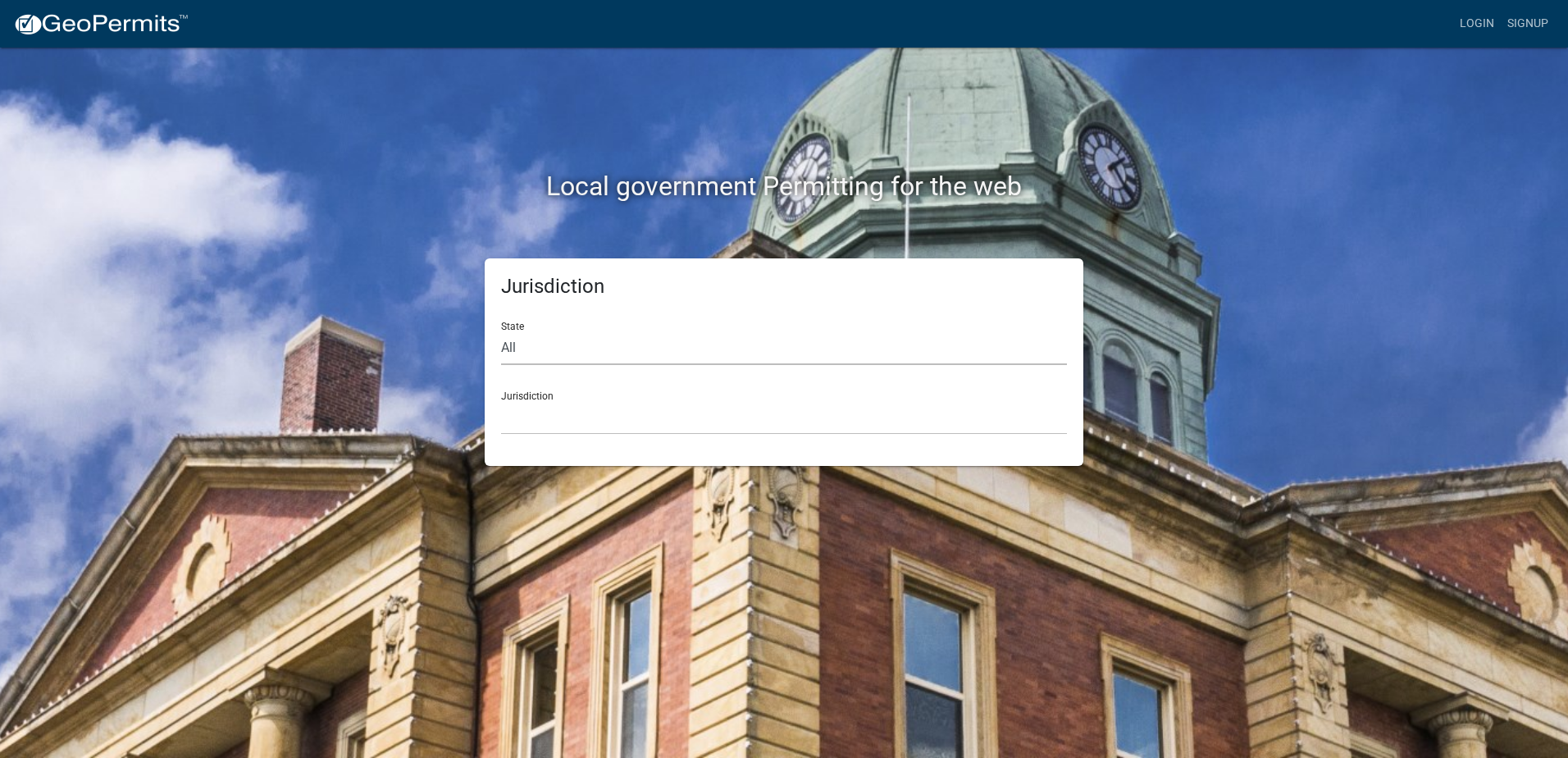
click at [613, 342] on select "All [US_STATE] [US_STATE] [US_STATE] [US_STATE] [US_STATE] [US_STATE] [US_STATE…" at bounding box center [784, 348] width 566 height 33
select select "[US_STATE]"
click at [502, 331] on select "All [US_STATE] [US_STATE] [US_STATE] [US_STATE] [US_STATE] [US_STATE] [US_STATE…" at bounding box center [784, 348] width 566 height 33
click at [612, 411] on select "City of [GEOGRAPHIC_DATA], [US_STATE] City of [GEOGRAPHIC_DATA], [US_STATE] Cit…" at bounding box center [784, 418] width 566 height 33
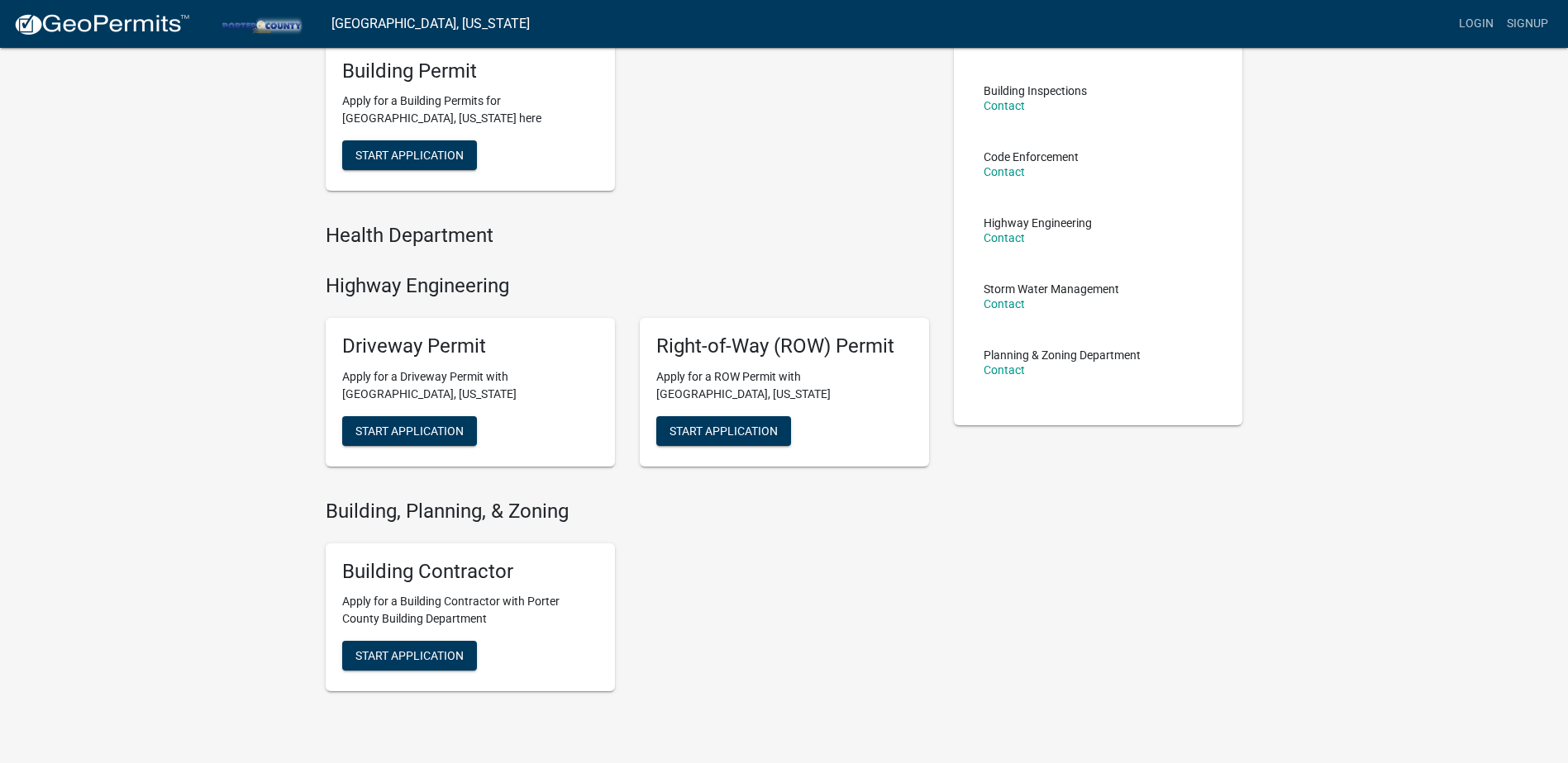
scroll to position [240, 0]
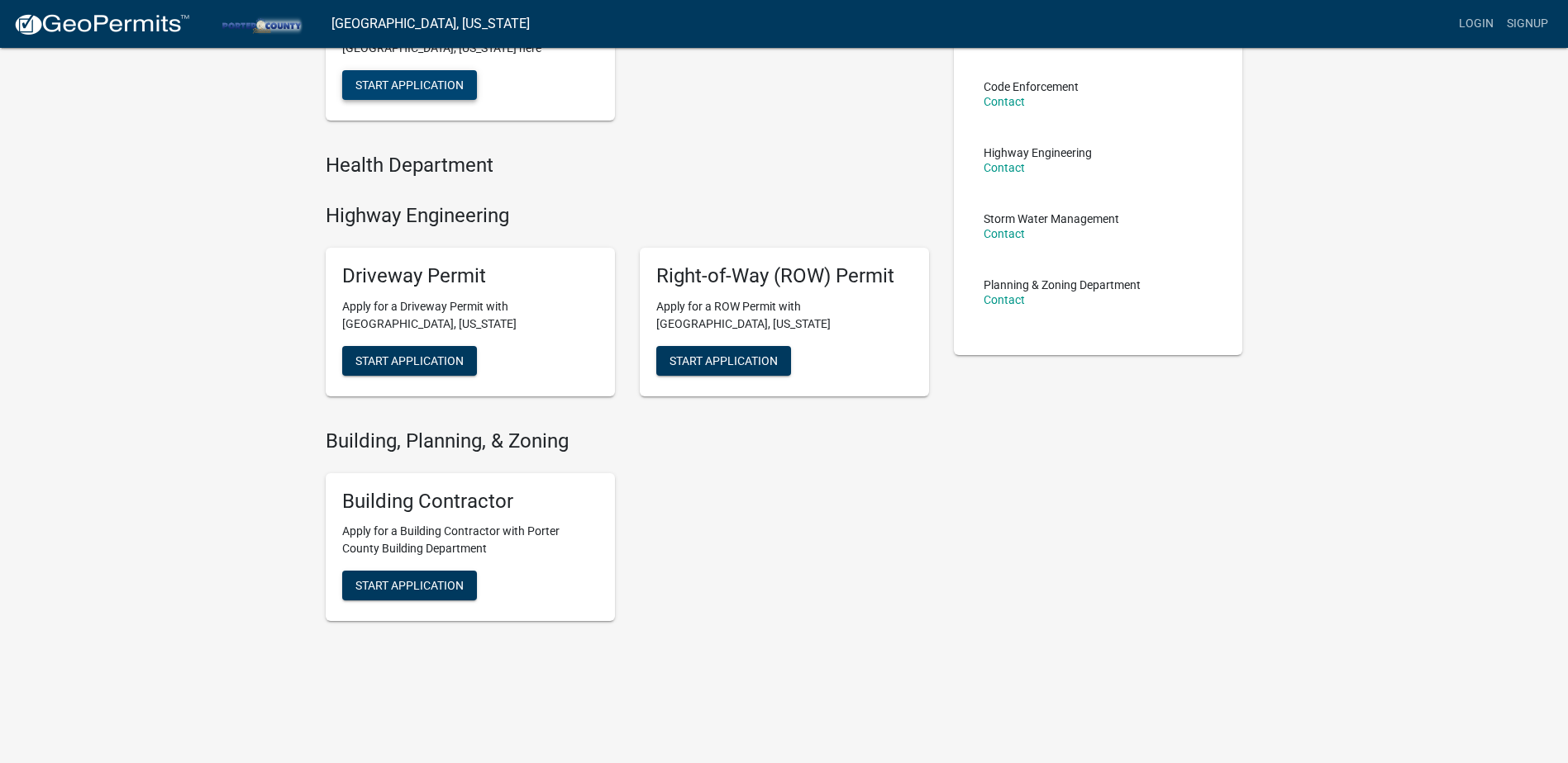
click at [395, 90] on span "Start Application" at bounding box center [409, 85] width 108 height 13
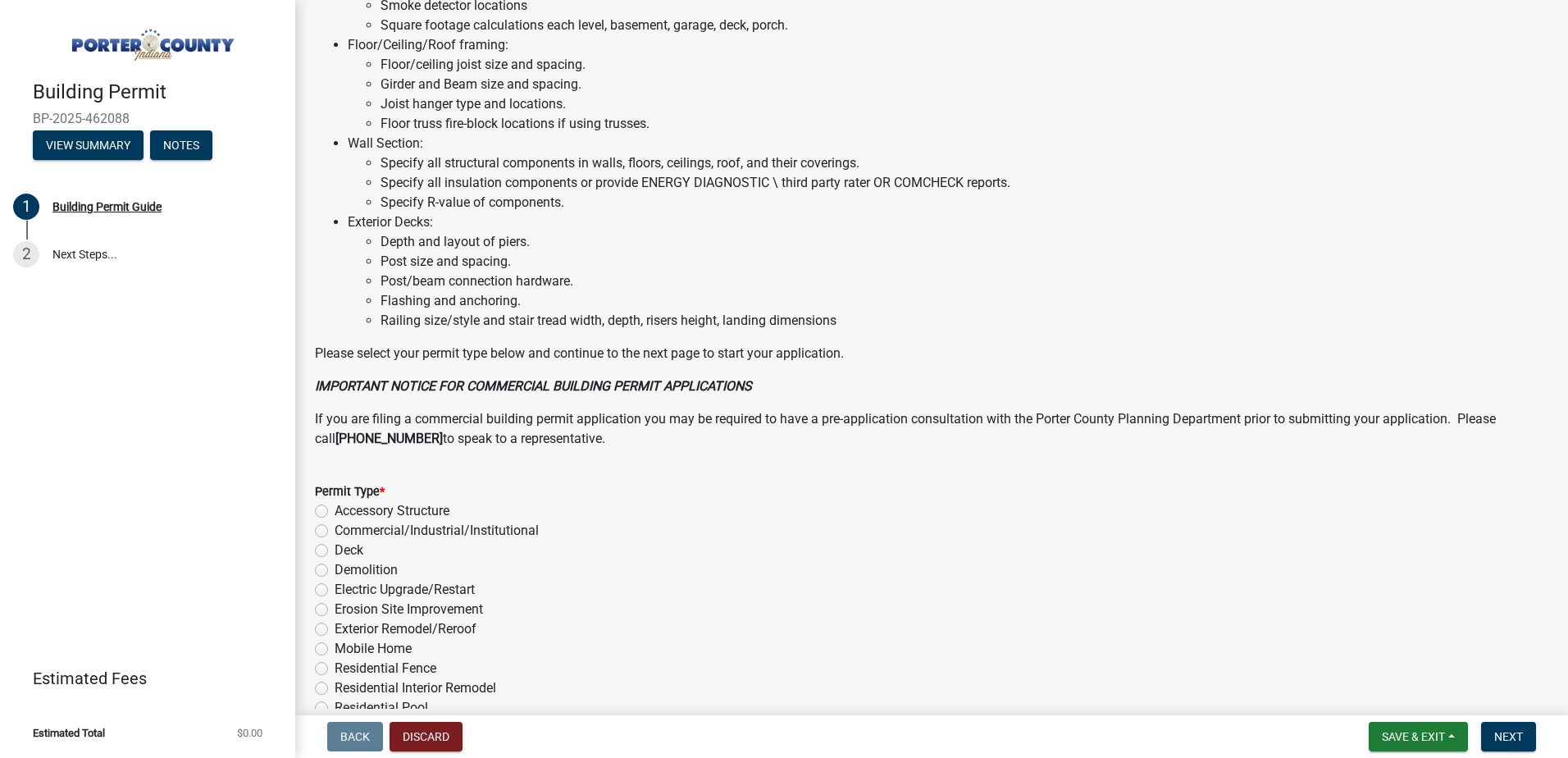
scroll to position [1097, 0]
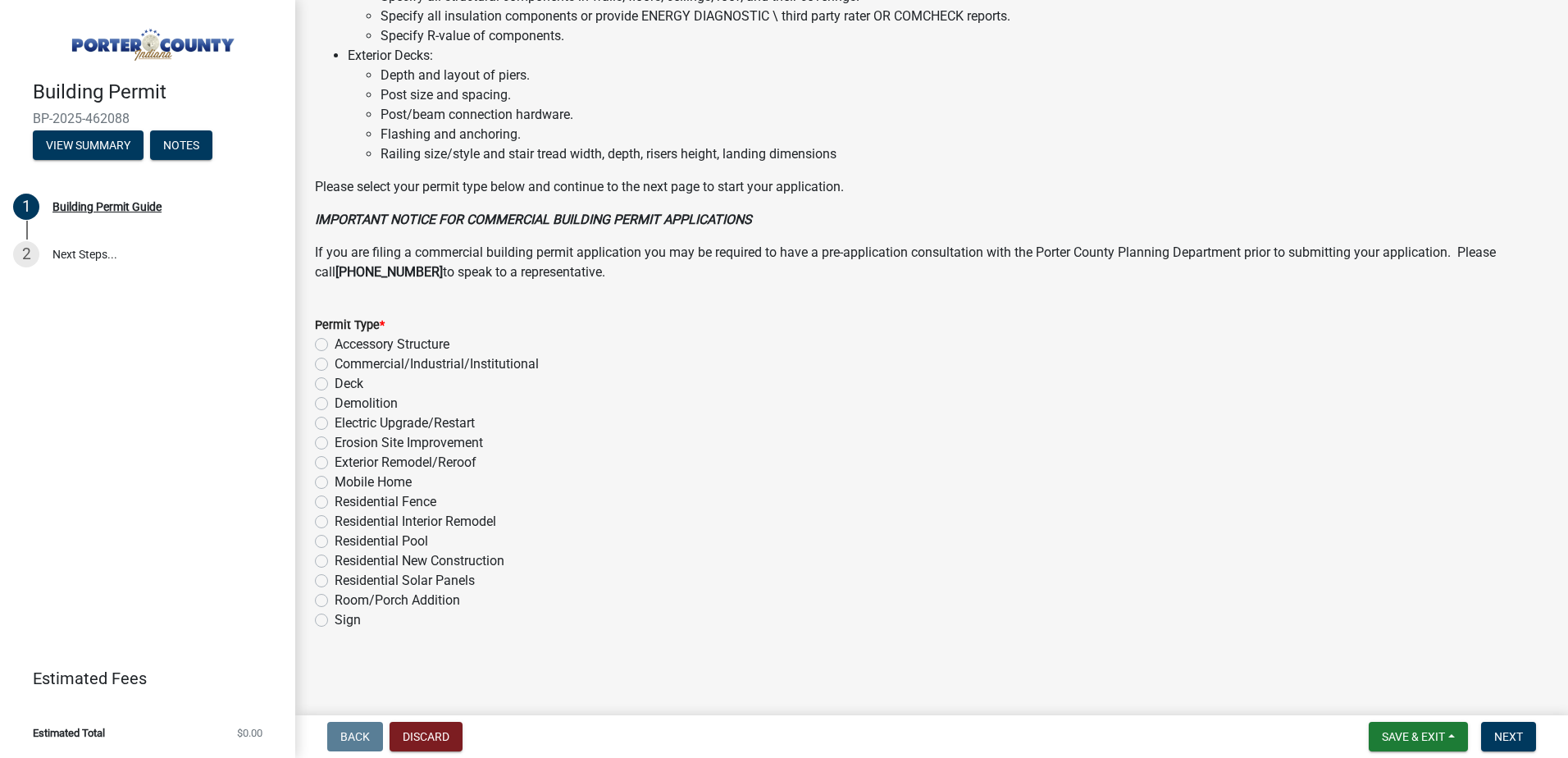
click at [329, 622] on div "Sign" at bounding box center [932, 621] width 1234 height 20
click at [334, 621] on label "Sign" at bounding box center [348, 621] width 27 height 20
click at [334, 621] on input "Sign" at bounding box center [339, 616] width 11 height 11
radio input "true"
click at [1505, 738] on span "Next" at bounding box center [1509, 737] width 29 height 13
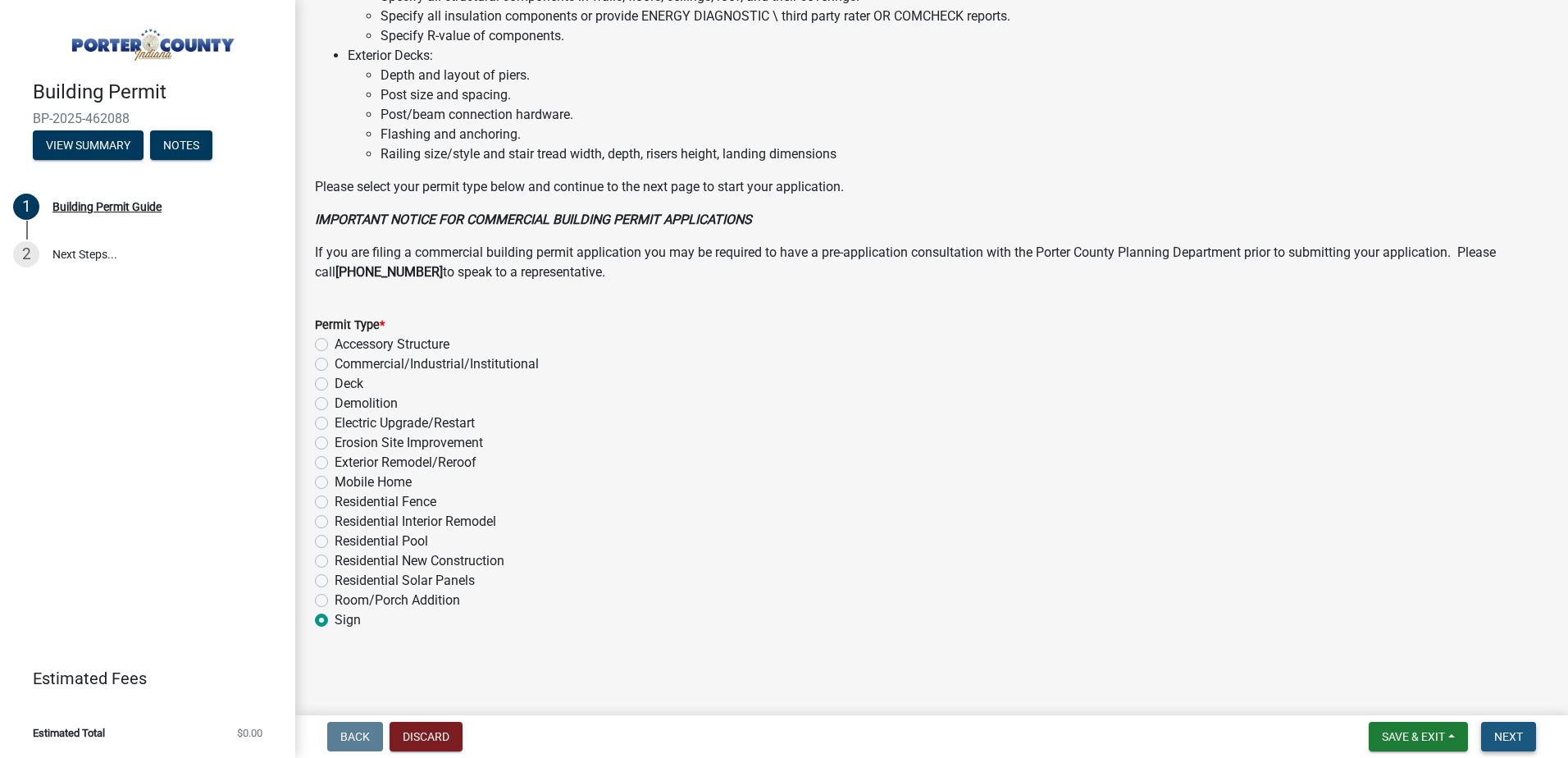
scroll to position [0, 0]
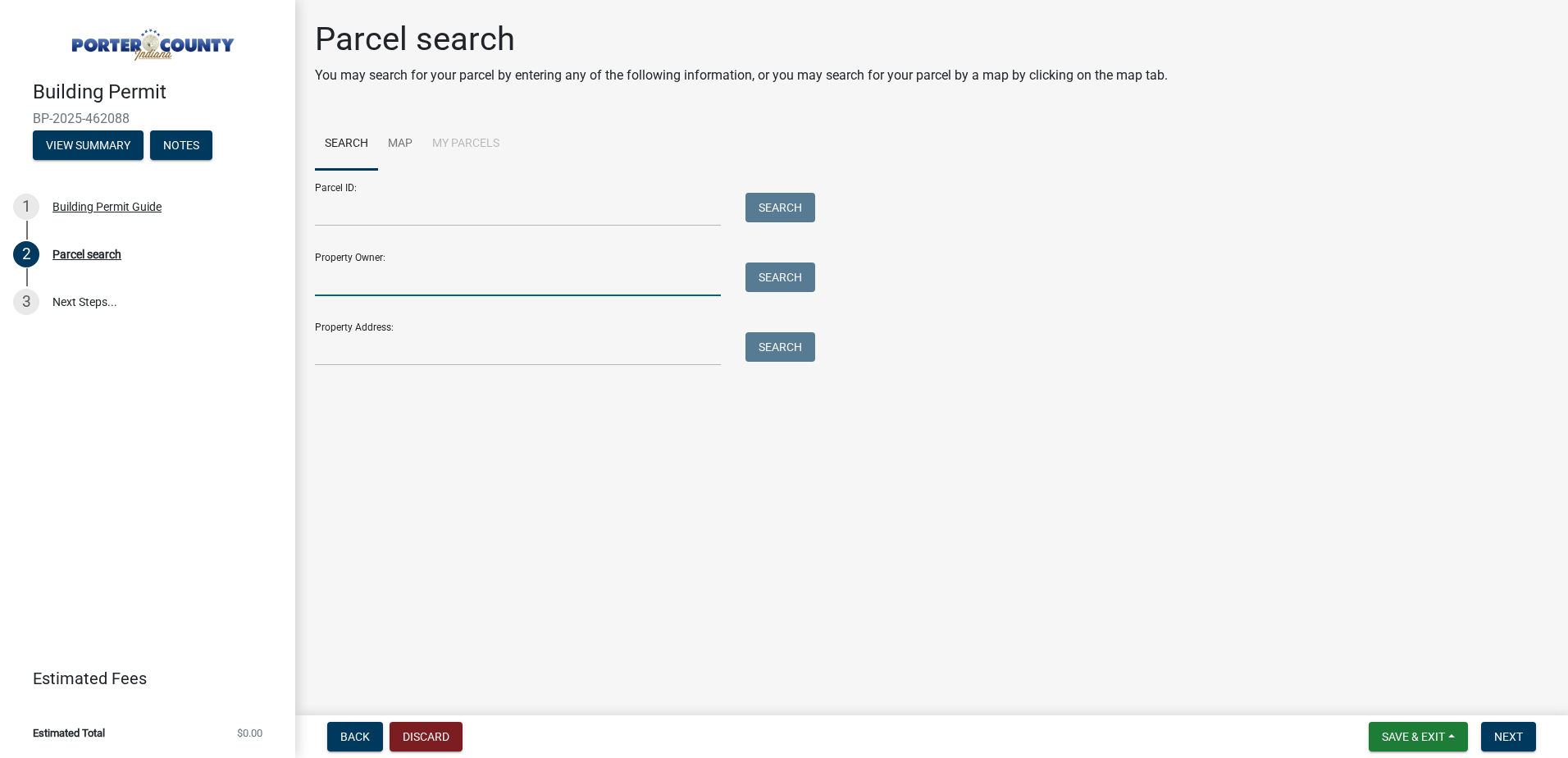
click at [381, 282] on input "Property Owner:" at bounding box center [518, 280] width 406 height 33
type input "Subsethill"
drag, startPoint x: 426, startPoint y: 288, endPoint x: 285, endPoint y: 293, distance: 141.1
click at [286, 293] on div "Building Permit BP-2025-462088 View Summary Notes 1 Building Permit Guide 2 Par…" at bounding box center [784, 379] width 1568 height 758
type input "u"
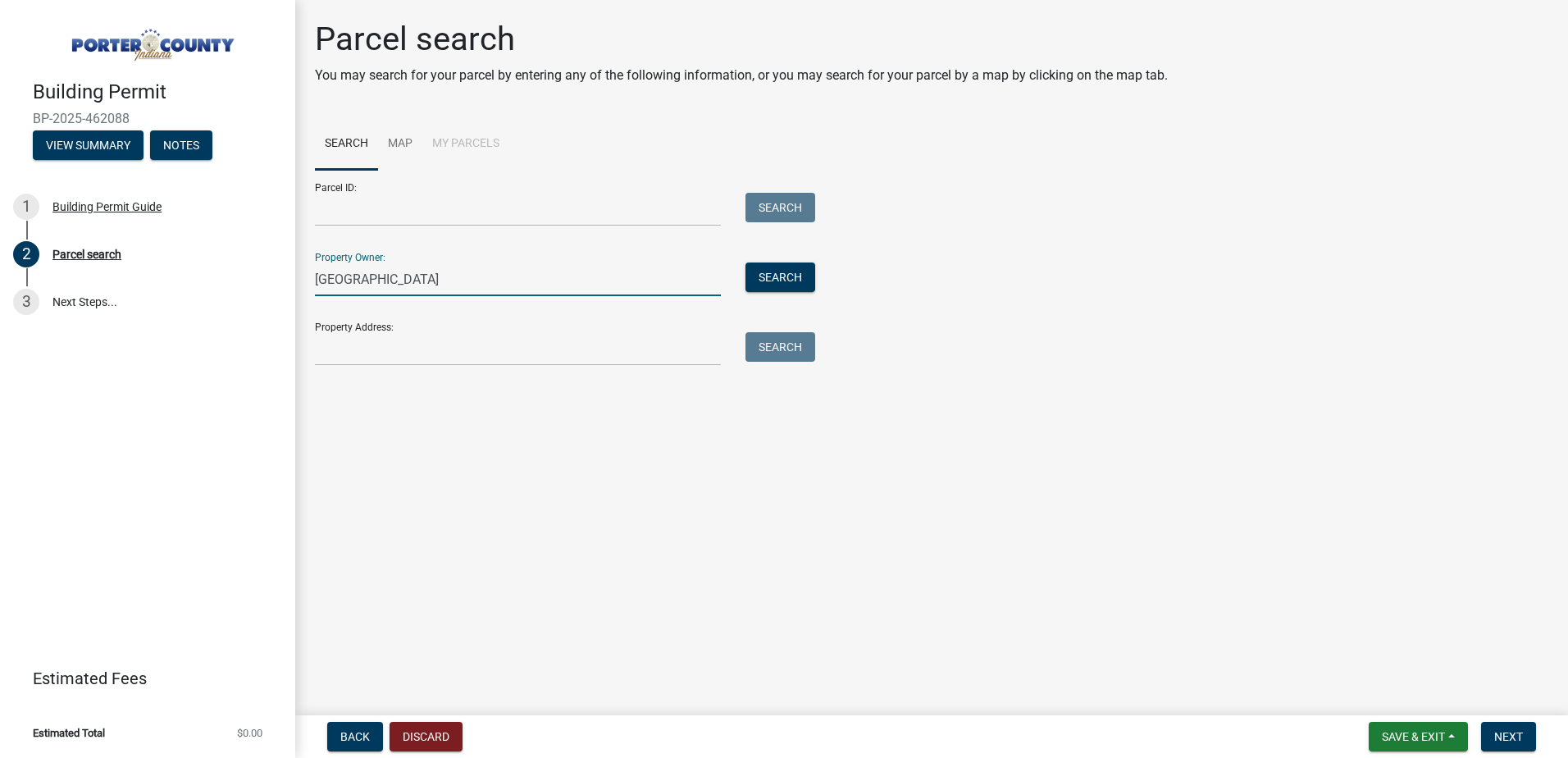
type input "[GEOGRAPHIC_DATA]"
click at [329, 354] on input "Property Address:" at bounding box center [518, 349] width 406 height 33
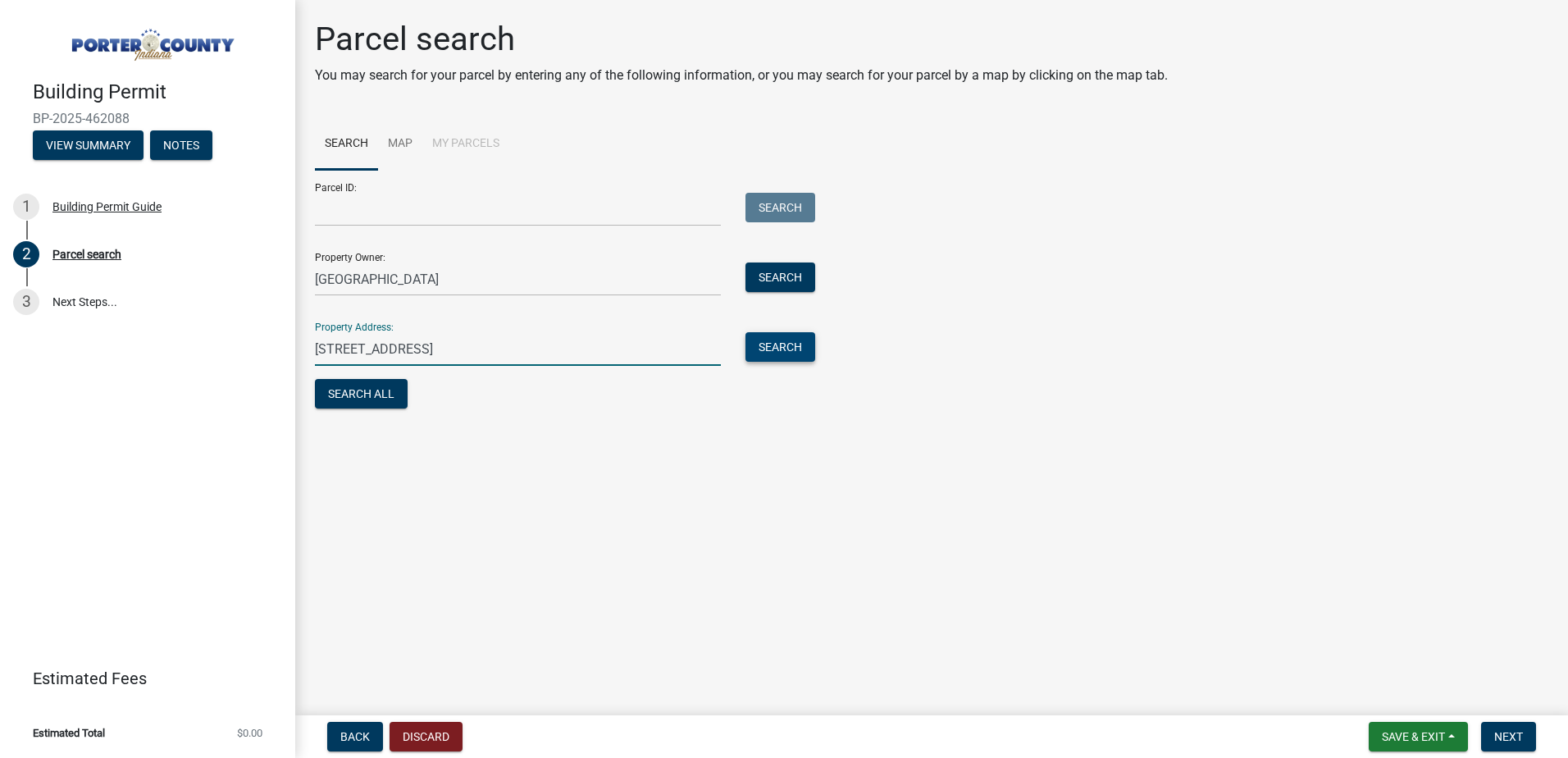
type input "[STREET_ADDRESS]"
click at [774, 344] on button "Search" at bounding box center [780, 347] width 70 height 30
click at [791, 275] on button "Search" at bounding box center [780, 278] width 70 height 30
click at [512, 299] on form "Parcel ID: Search Property Owner: [GEOGRAPHIC_DATA] Search Property Address: [S…" at bounding box center [561, 291] width 492 height 243
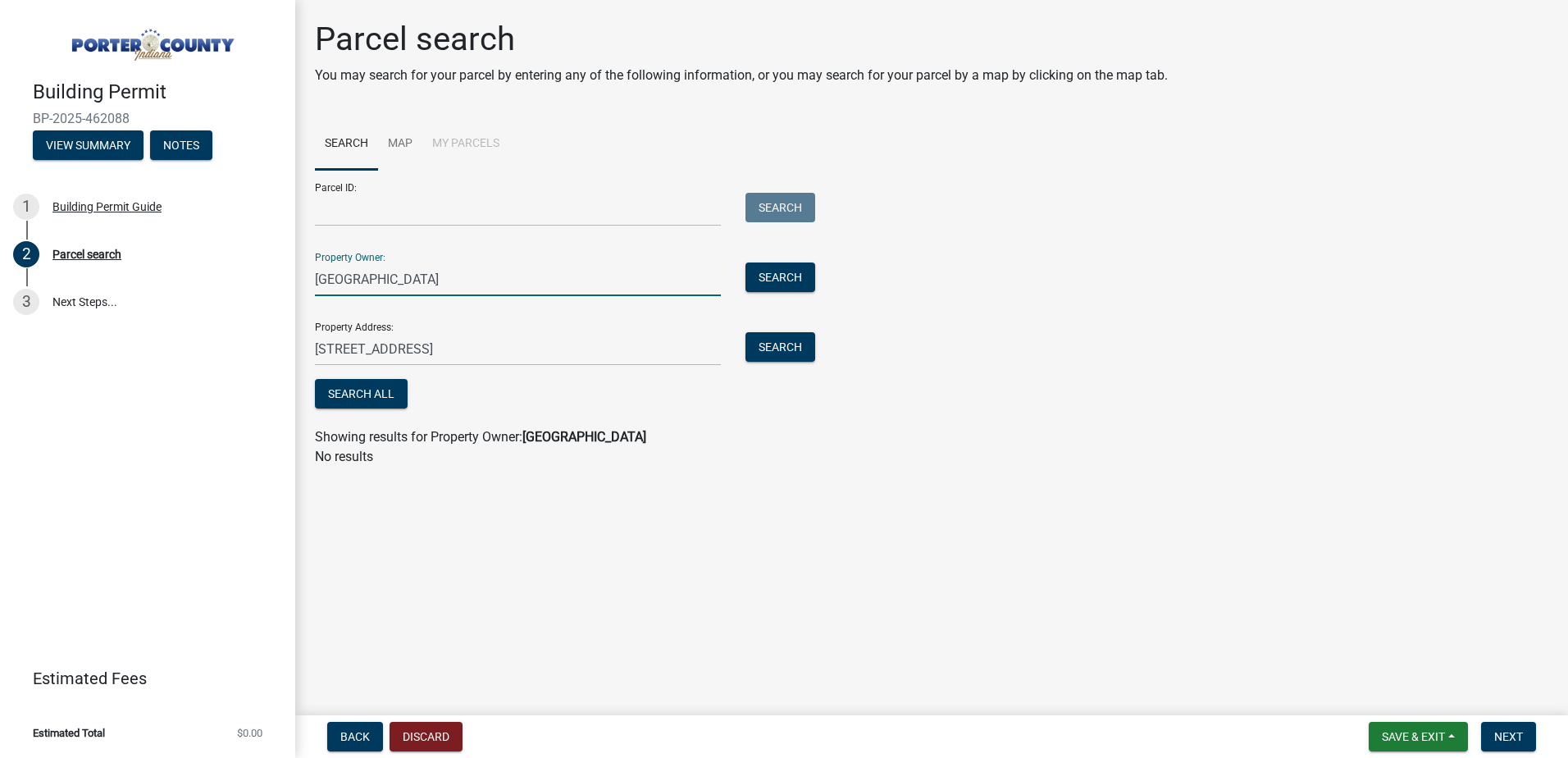
drag, startPoint x: 512, startPoint y: 299, endPoint x: 507, endPoint y: 275, distance: 24.5
click at [509, 276] on input "[GEOGRAPHIC_DATA]" at bounding box center [518, 280] width 406 height 33
drag, startPoint x: 395, startPoint y: 275, endPoint x: 233, endPoint y: 275, distance: 162.0
click at [233, 275] on div "Building Permit BP-2025-462088 View Summary Notes 1 Building Permit Guide 2 Par…" at bounding box center [784, 379] width 1568 height 758
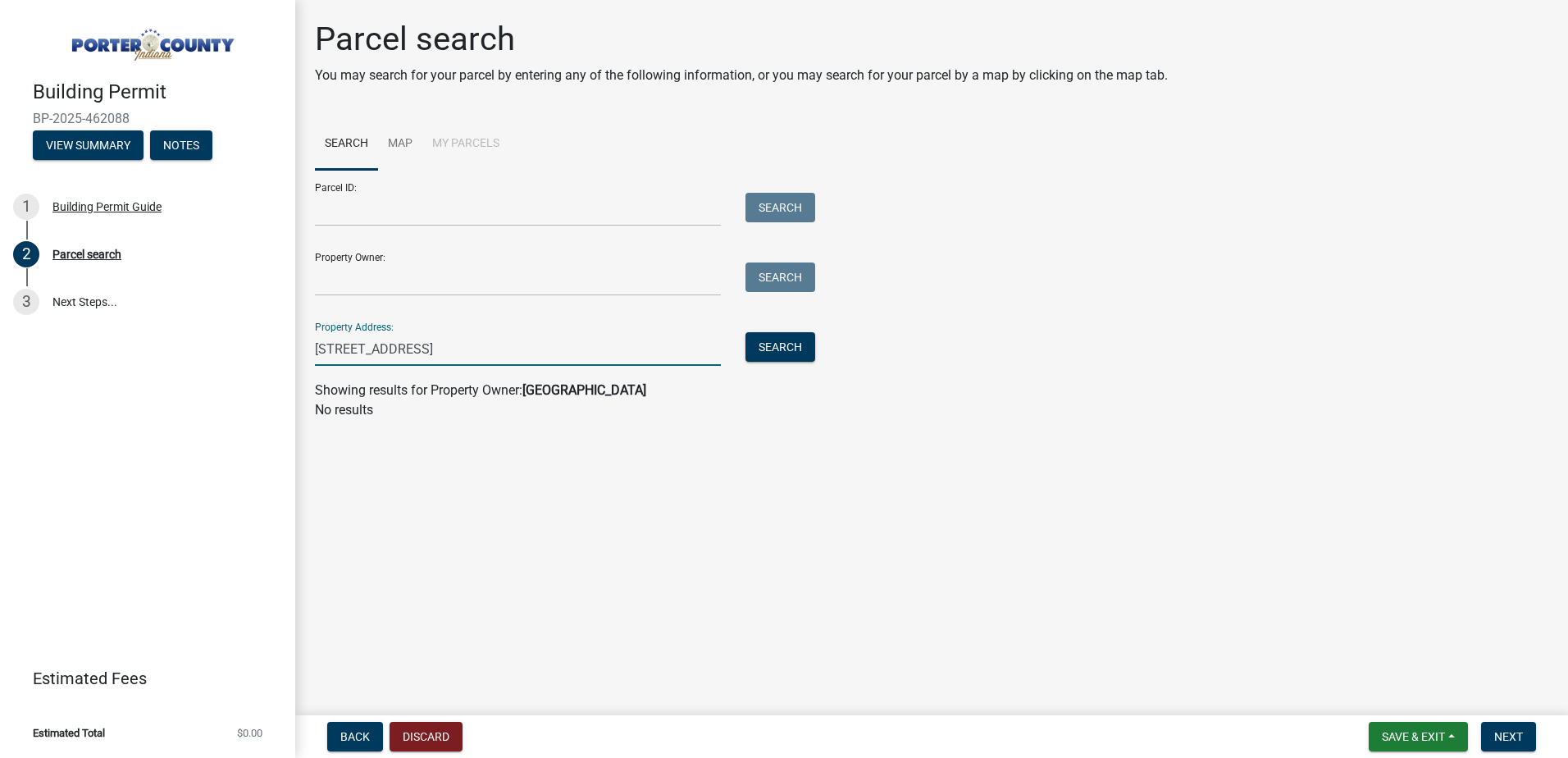
click at [465, 349] on input "[STREET_ADDRESS]" at bounding box center [518, 349] width 406 height 33
click at [784, 350] on button "Search" at bounding box center [780, 347] width 70 height 30
click at [560, 349] on input "[STREET_ADDRESS]" at bounding box center [518, 349] width 406 height 33
click at [476, 354] on input "[STREET_ADDRESS]" at bounding box center [518, 349] width 406 height 33
click at [547, 351] on input "[STREET_ADDRESS]" at bounding box center [518, 349] width 406 height 33
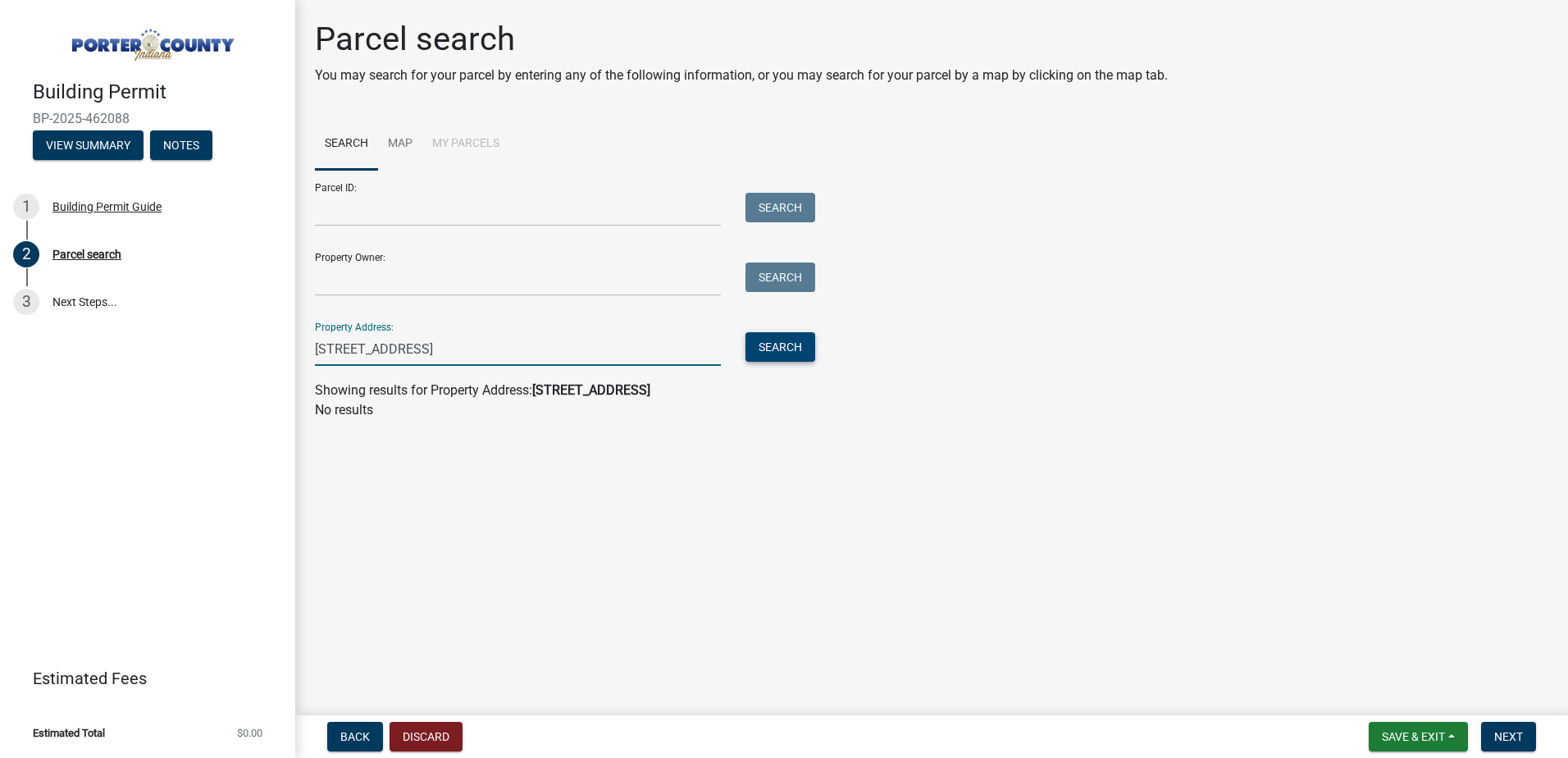
type input "[STREET_ADDRESS]"
click at [784, 341] on button "Search" at bounding box center [780, 347] width 70 height 30
click at [578, 339] on input "[STREET_ADDRESS]" at bounding box center [518, 349] width 406 height 33
click at [402, 270] on input "Property Owner:" at bounding box center [518, 280] width 406 height 33
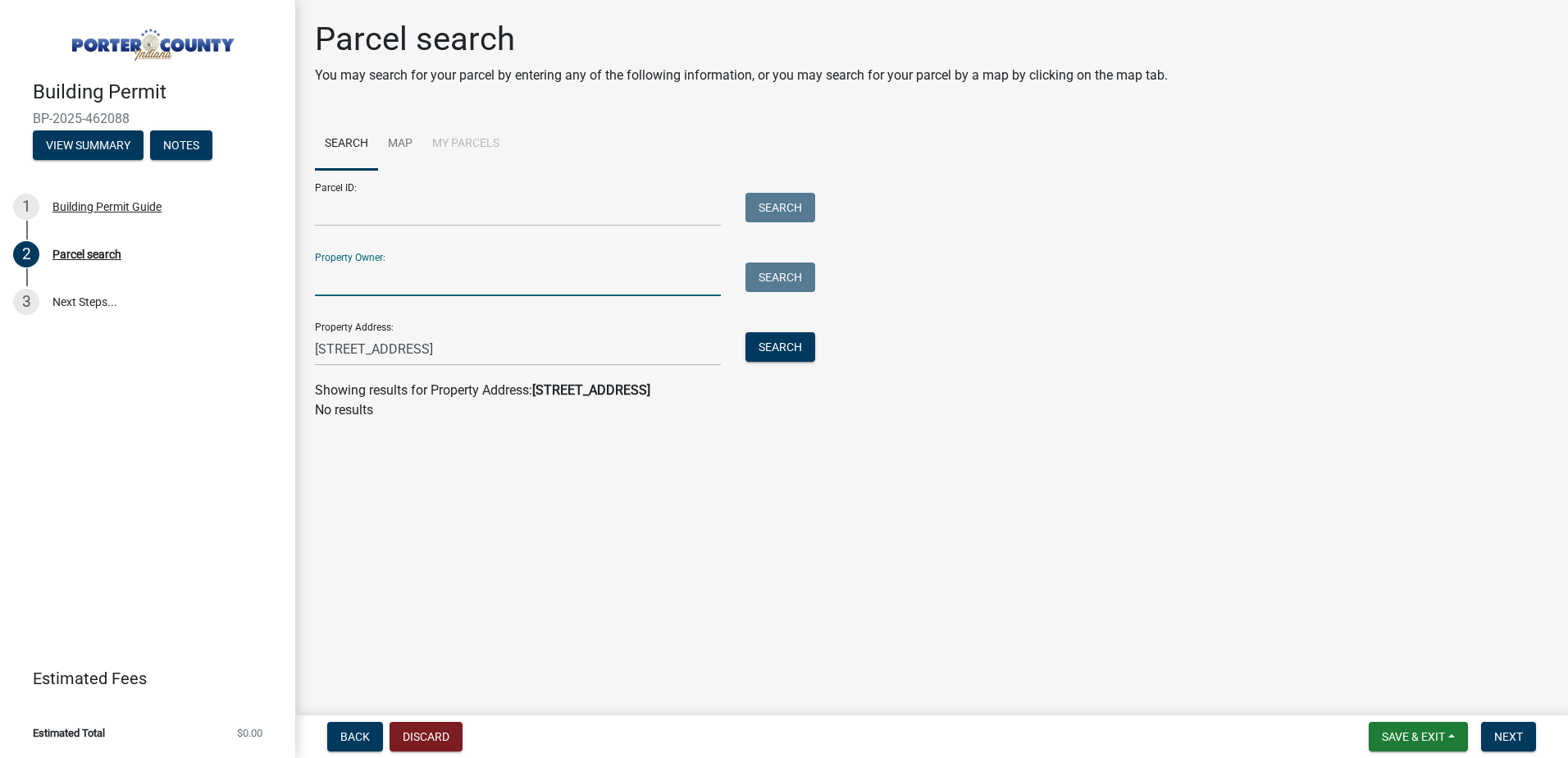
type input "[GEOGRAPHIC_DATA]"
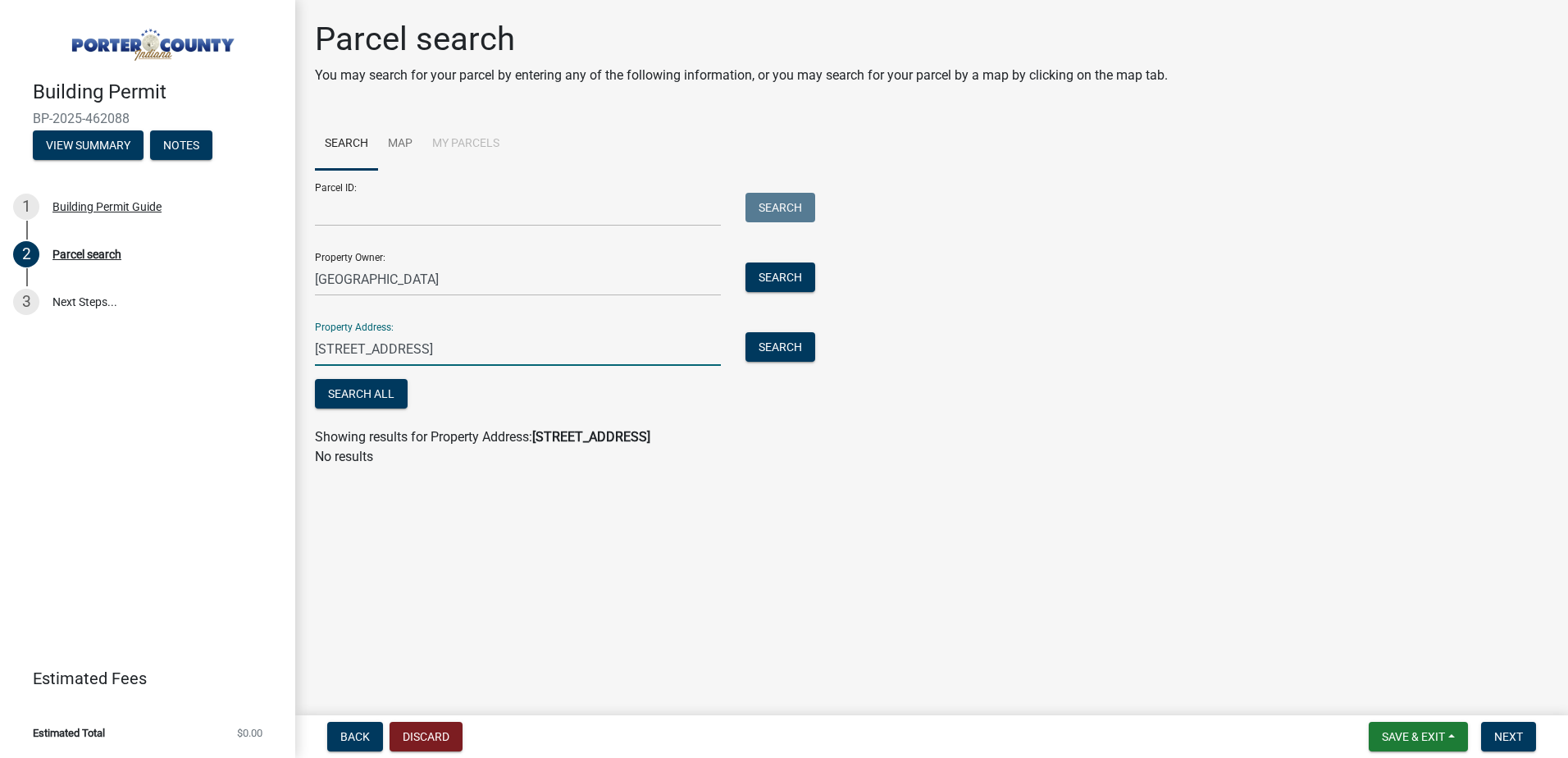
drag, startPoint x: 594, startPoint y: 364, endPoint x: 254, endPoint y: 367, distance: 340.0
click at [254, 367] on div "Building Permit BP-2025-462088 View Summary Notes 1 Building Permit Guide 2 Par…" at bounding box center [784, 379] width 1568 height 758
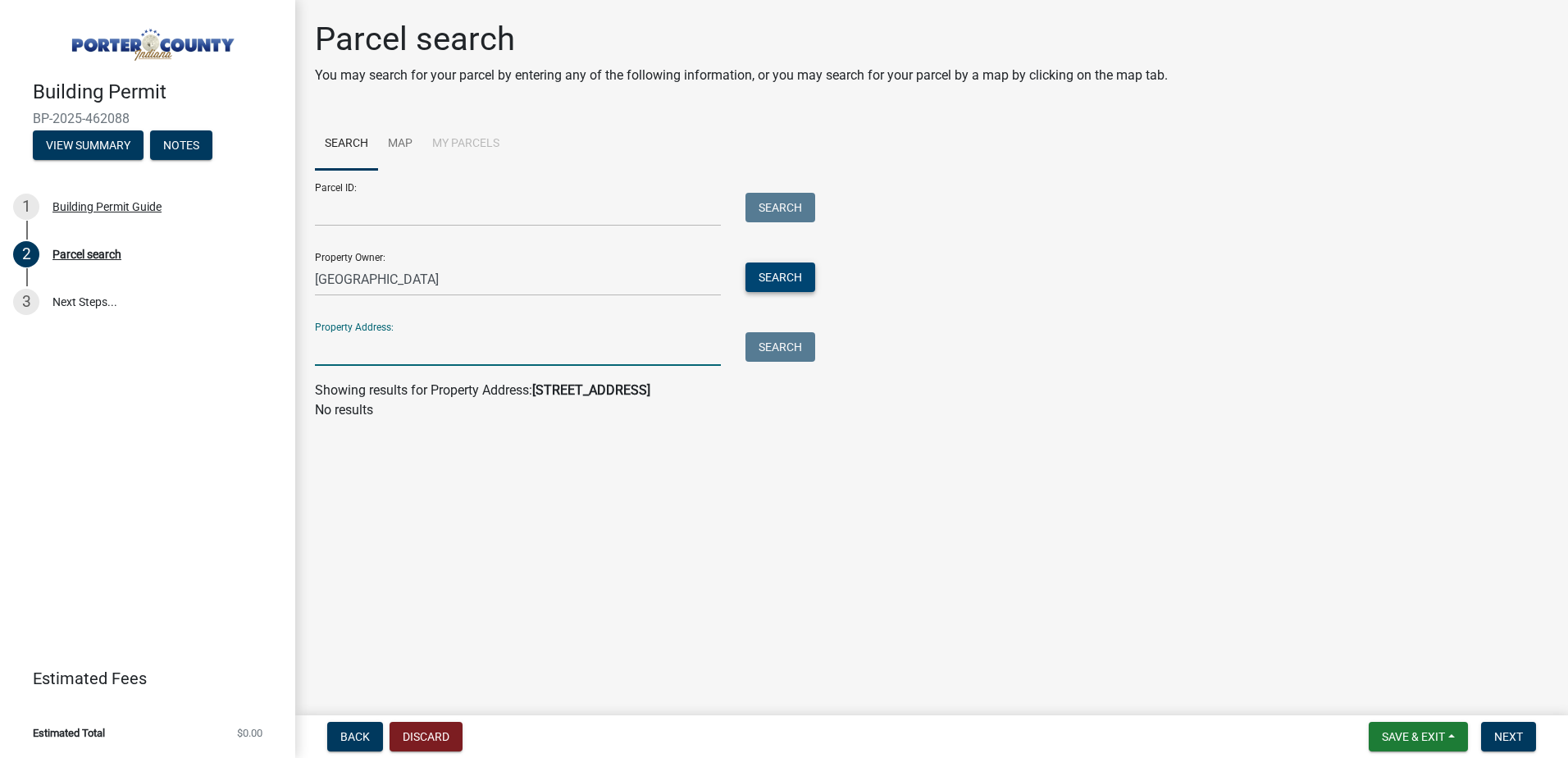
click at [789, 274] on button "Search" at bounding box center [780, 278] width 70 height 30
click at [787, 274] on button "Search" at bounding box center [780, 278] width 70 height 30
click at [787, 275] on button "Search" at bounding box center [780, 278] width 70 height 30
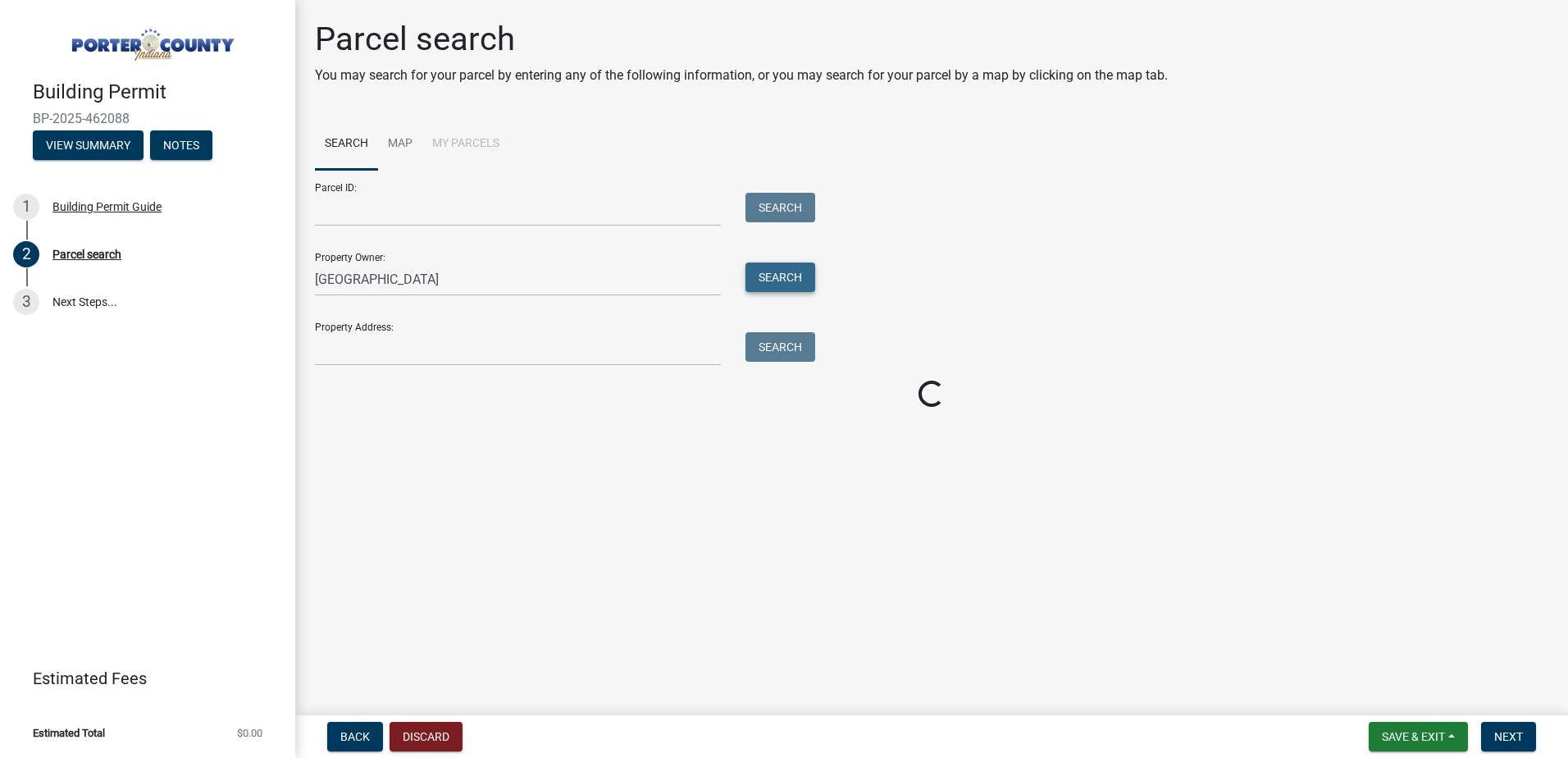
click at [787, 280] on button "Search" at bounding box center [780, 278] width 70 height 30
drag, startPoint x: 399, startPoint y: 143, endPoint x: 519, endPoint y: 144, distance: 120.0
click at [399, 144] on link "Map" at bounding box center [400, 144] width 44 height 52
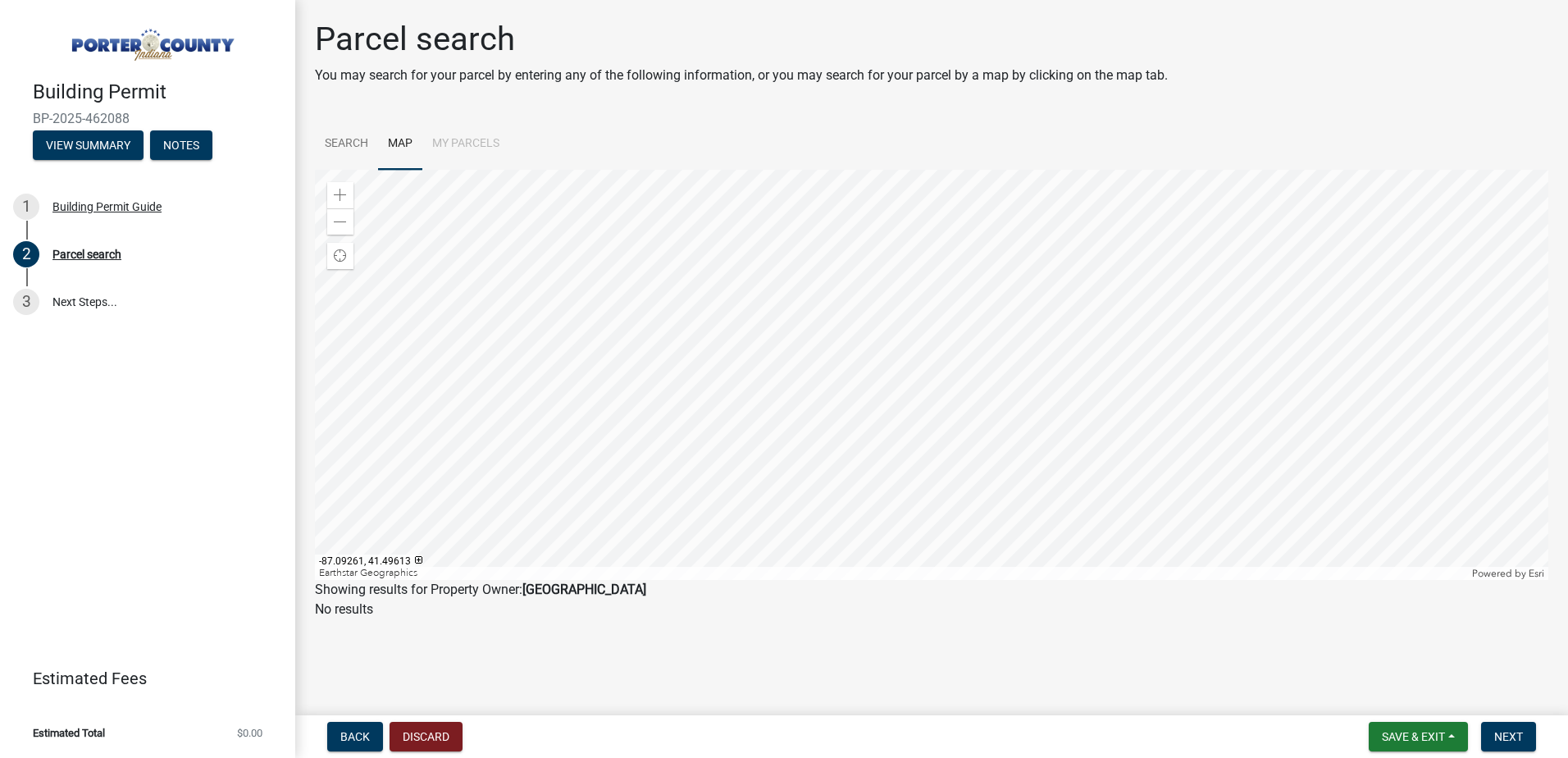
click at [843, 463] on div at bounding box center [932, 374] width 1234 height 410
click at [1037, 297] on div at bounding box center [932, 374] width 1234 height 410
click at [977, 387] on div at bounding box center [932, 374] width 1234 height 410
click at [1075, 539] on div at bounding box center [932, 374] width 1234 height 410
click at [1206, 373] on div at bounding box center [932, 374] width 1234 height 410
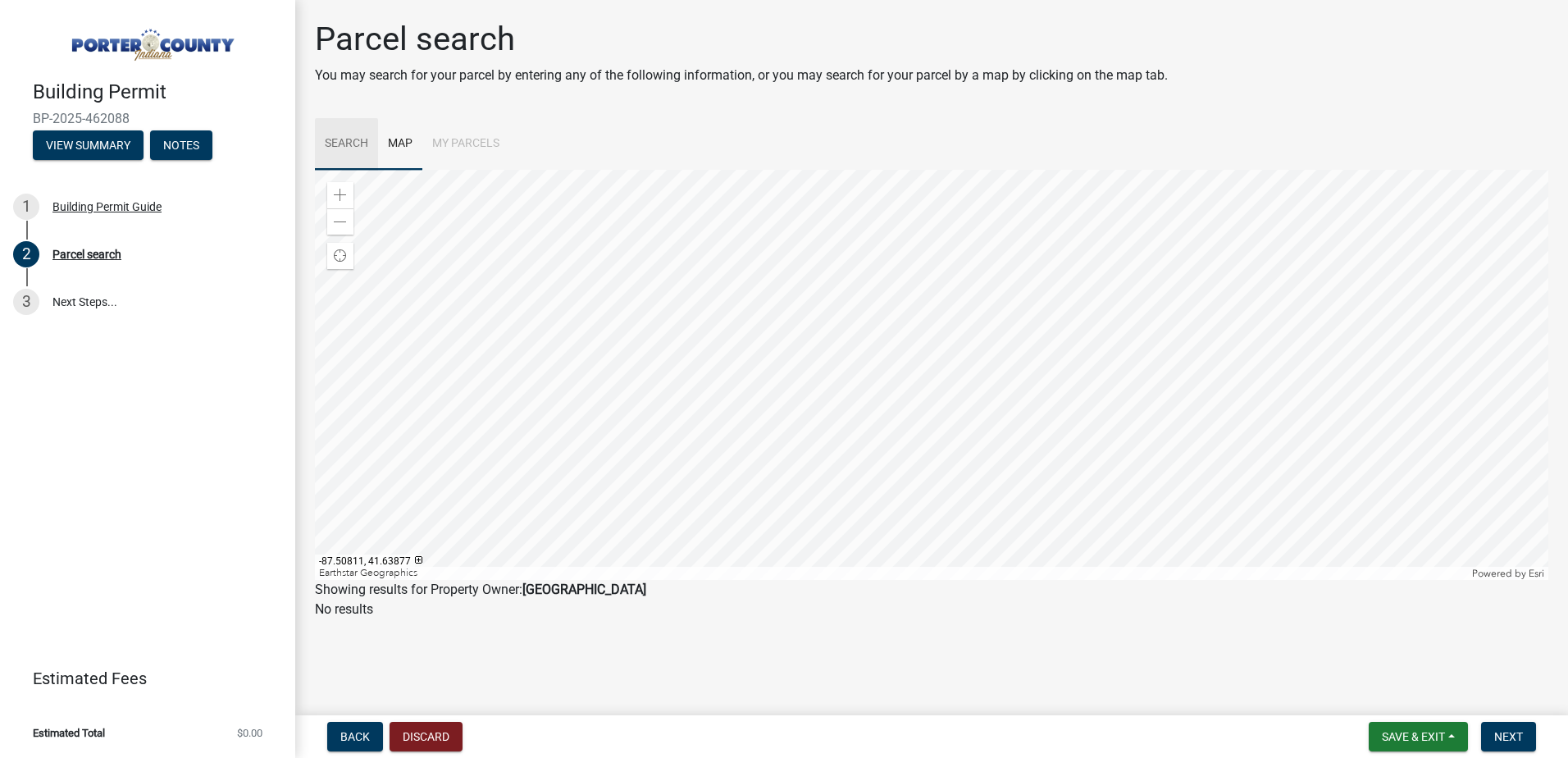
click at [352, 142] on link "Search" at bounding box center [347, 144] width 63 height 52
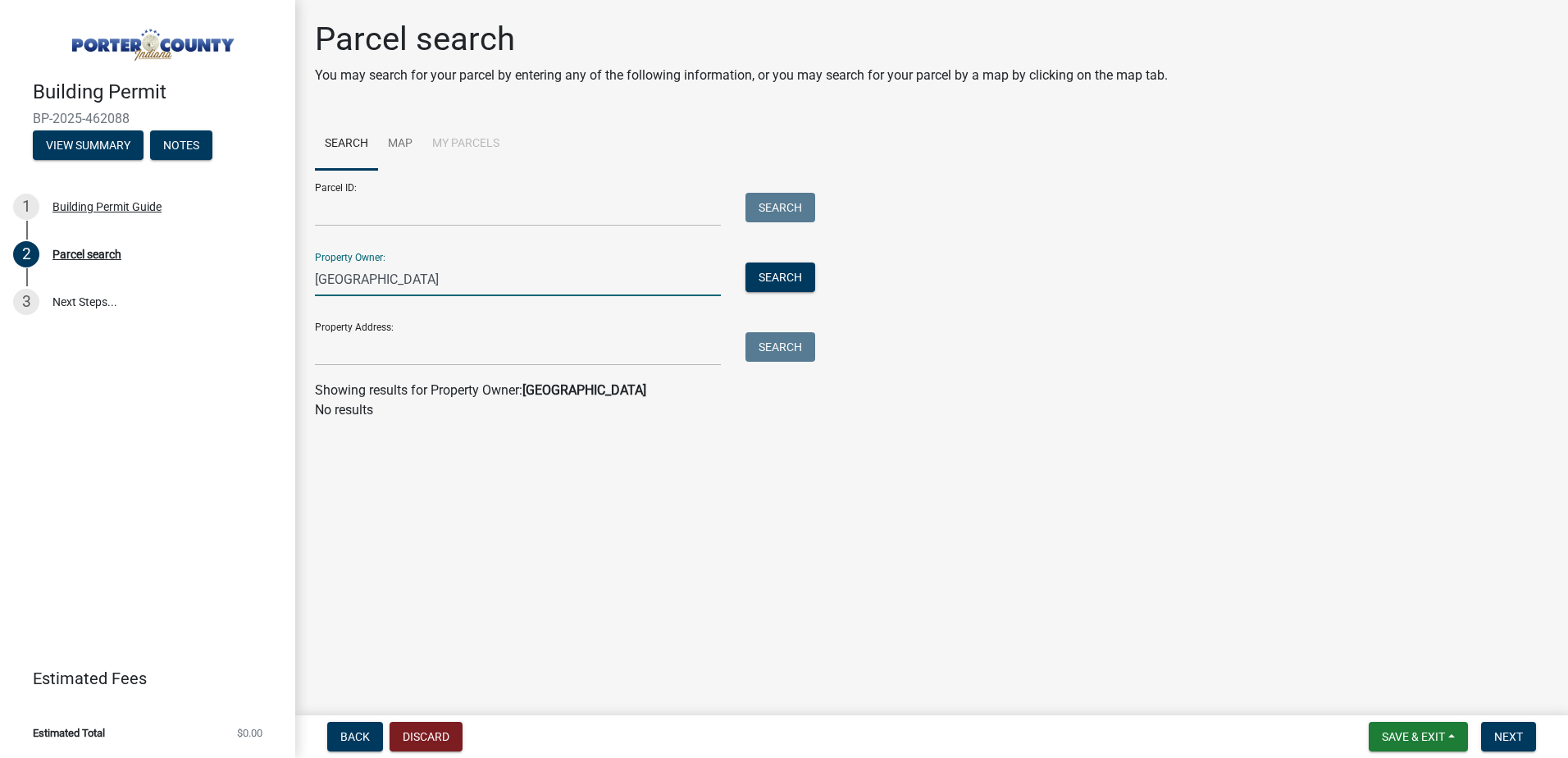
drag, startPoint x: 560, startPoint y: 282, endPoint x: 329, endPoint y: 281, distance: 231.0
click at [331, 283] on input "[GEOGRAPHIC_DATA]" at bounding box center [518, 280] width 406 height 33
type input "S"
click at [404, 358] on input "Property Address:" at bounding box center [518, 349] width 406 height 33
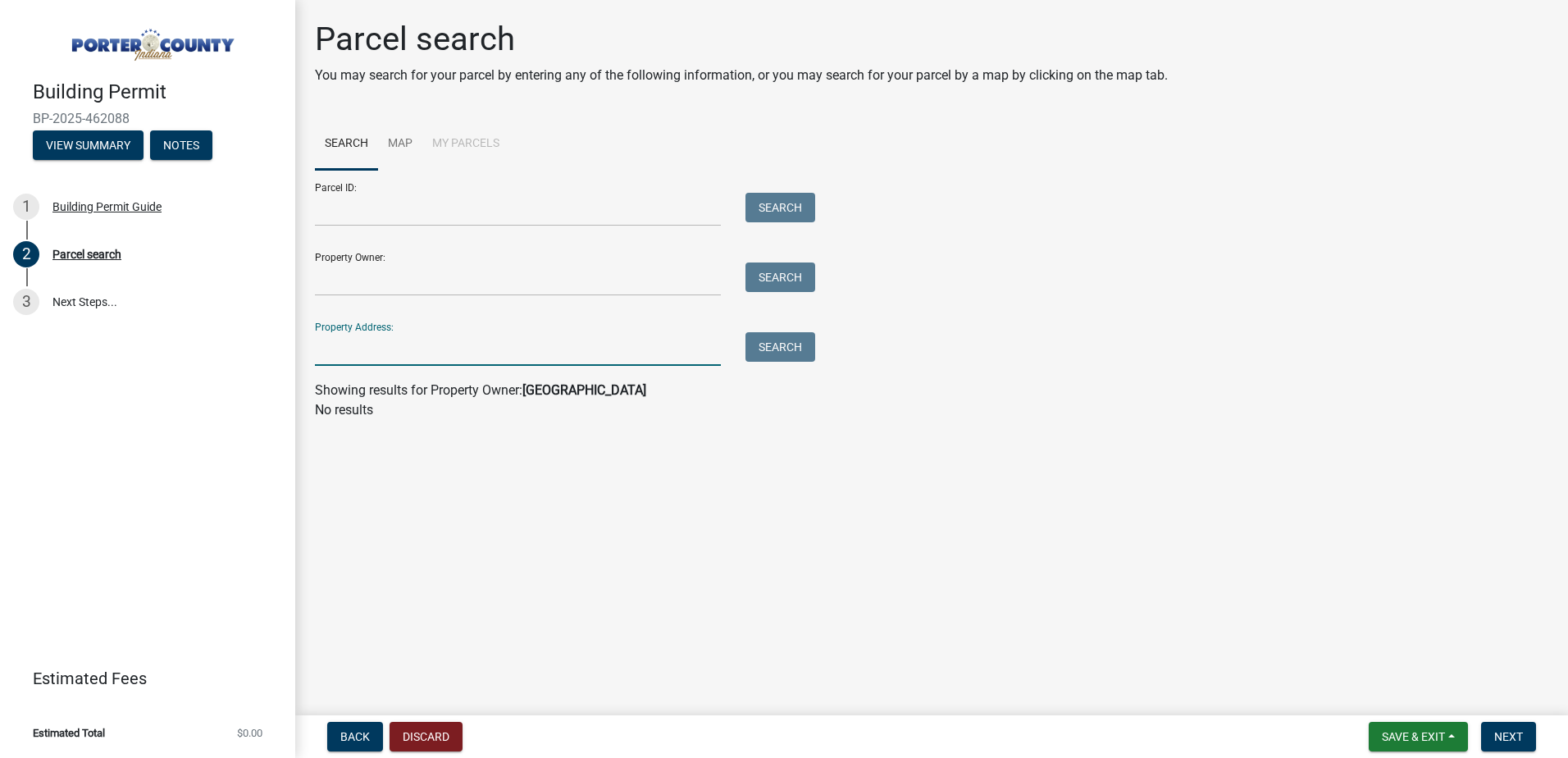
type input "[STREET_ADDRESS]"
type input "[GEOGRAPHIC_DATA]"
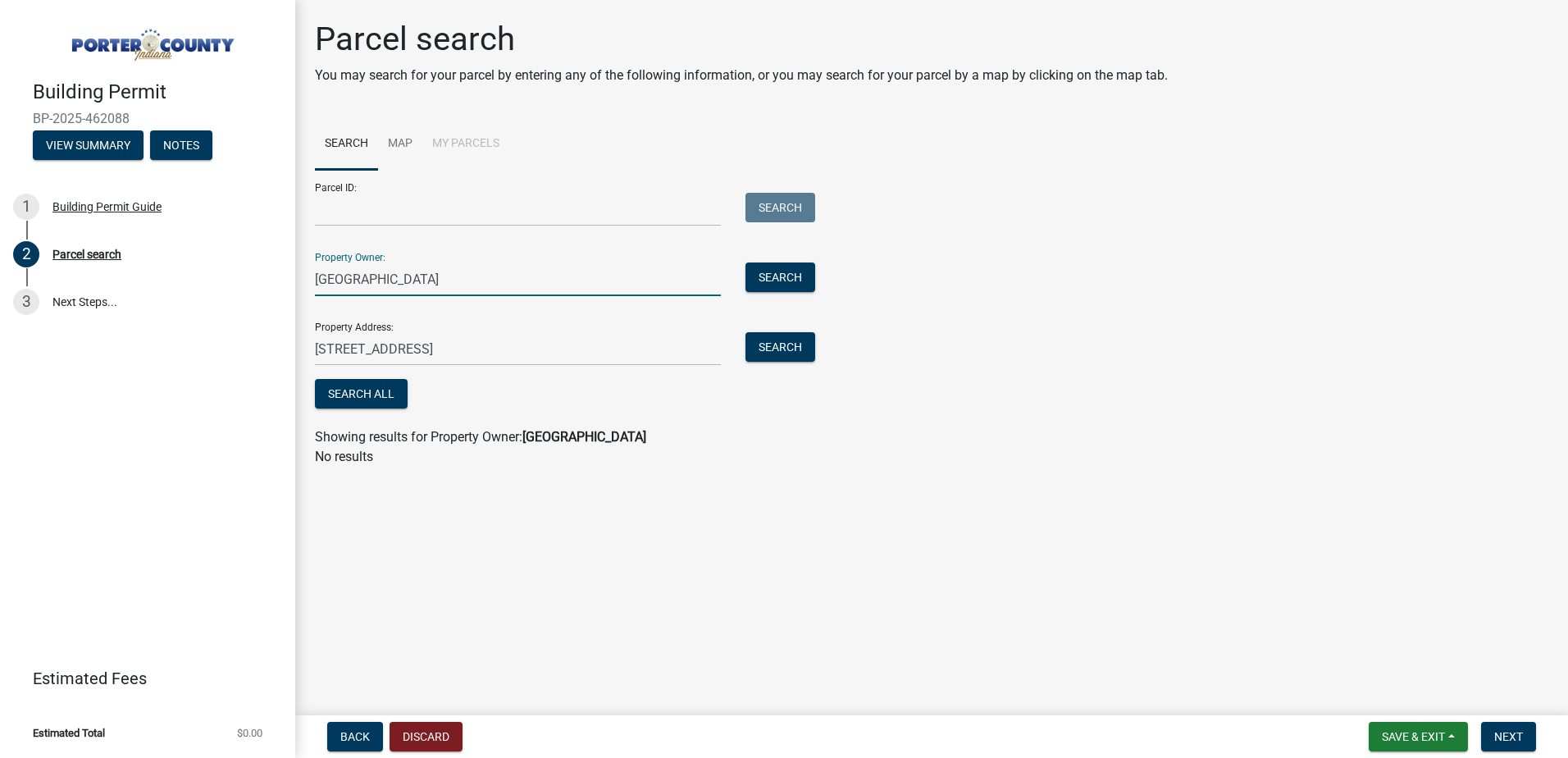
drag, startPoint x: 590, startPoint y: 265, endPoint x: 298, endPoint y: 295, distance: 293.5
click at [298, 295] on div "Parcel search You may search for your parcel by entering any of the following i…" at bounding box center [932, 250] width 1273 height 462
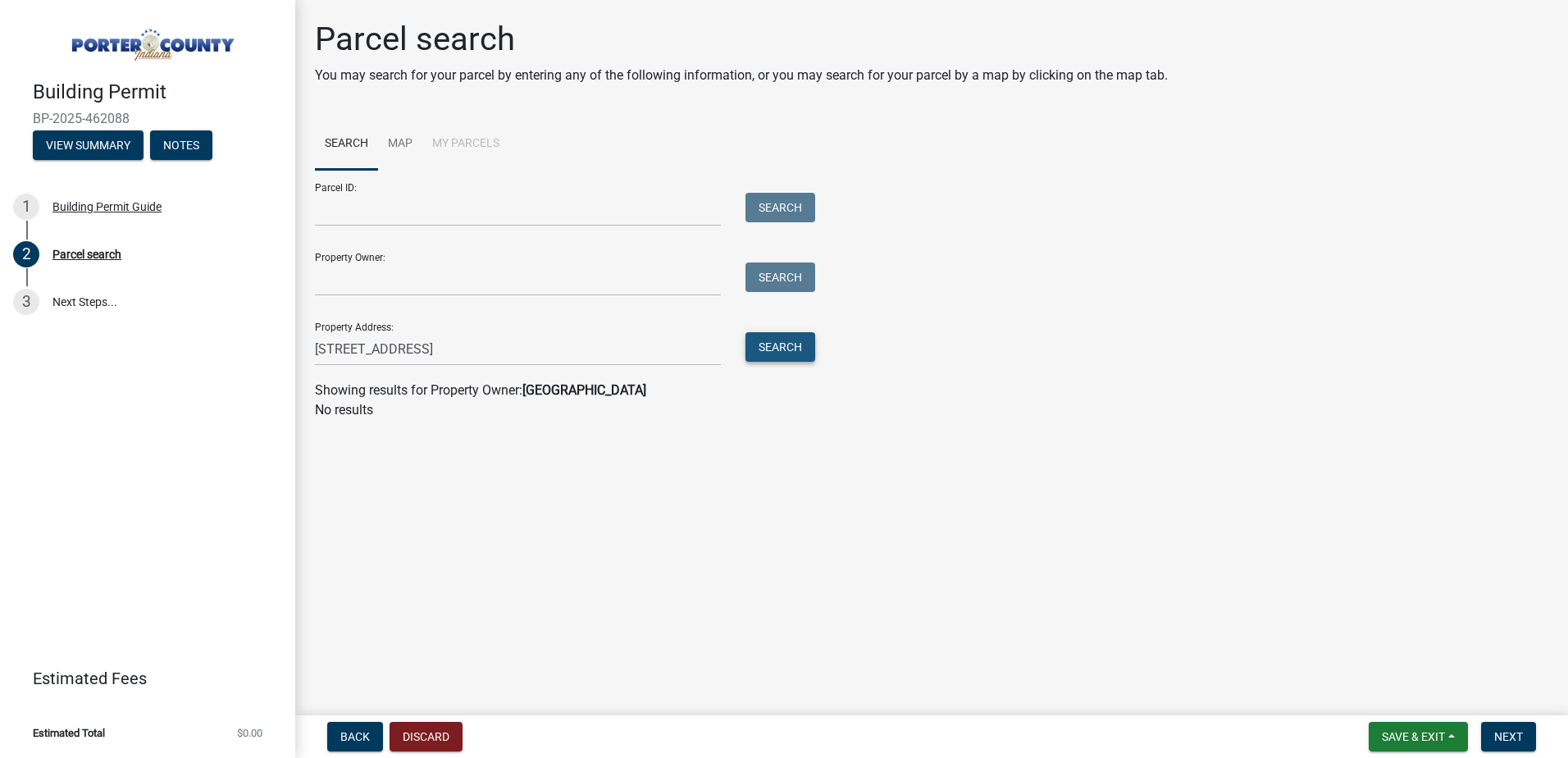
click at [797, 345] on button "Search" at bounding box center [780, 347] width 70 height 30
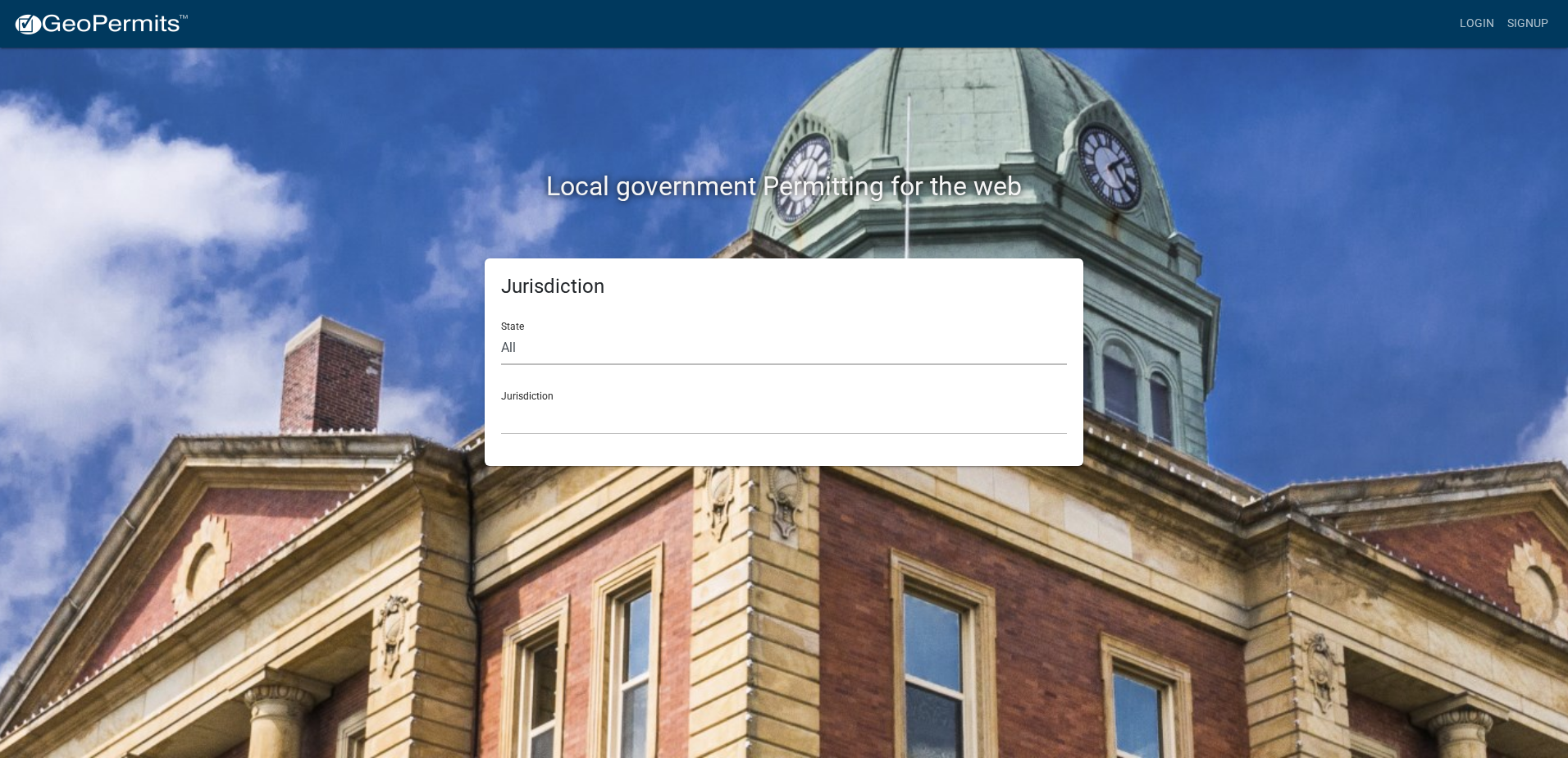
click at [598, 354] on select "All [US_STATE] [US_STATE] [US_STATE] [US_STATE] [US_STATE] [US_STATE] [US_STATE…" at bounding box center [784, 348] width 566 height 33
select select "[US_STATE]"
click at [502, 331] on select "All [US_STATE] [US_STATE] [US_STATE] [US_STATE] [US_STATE] [US_STATE] [US_STATE…" at bounding box center [784, 348] width 566 height 33
click at [549, 415] on select "City of [GEOGRAPHIC_DATA], [US_STATE] City of [GEOGRAPHIC_DATA], [US_STATE] Cit…" at bounding box center [784, 418] width 566 height 33
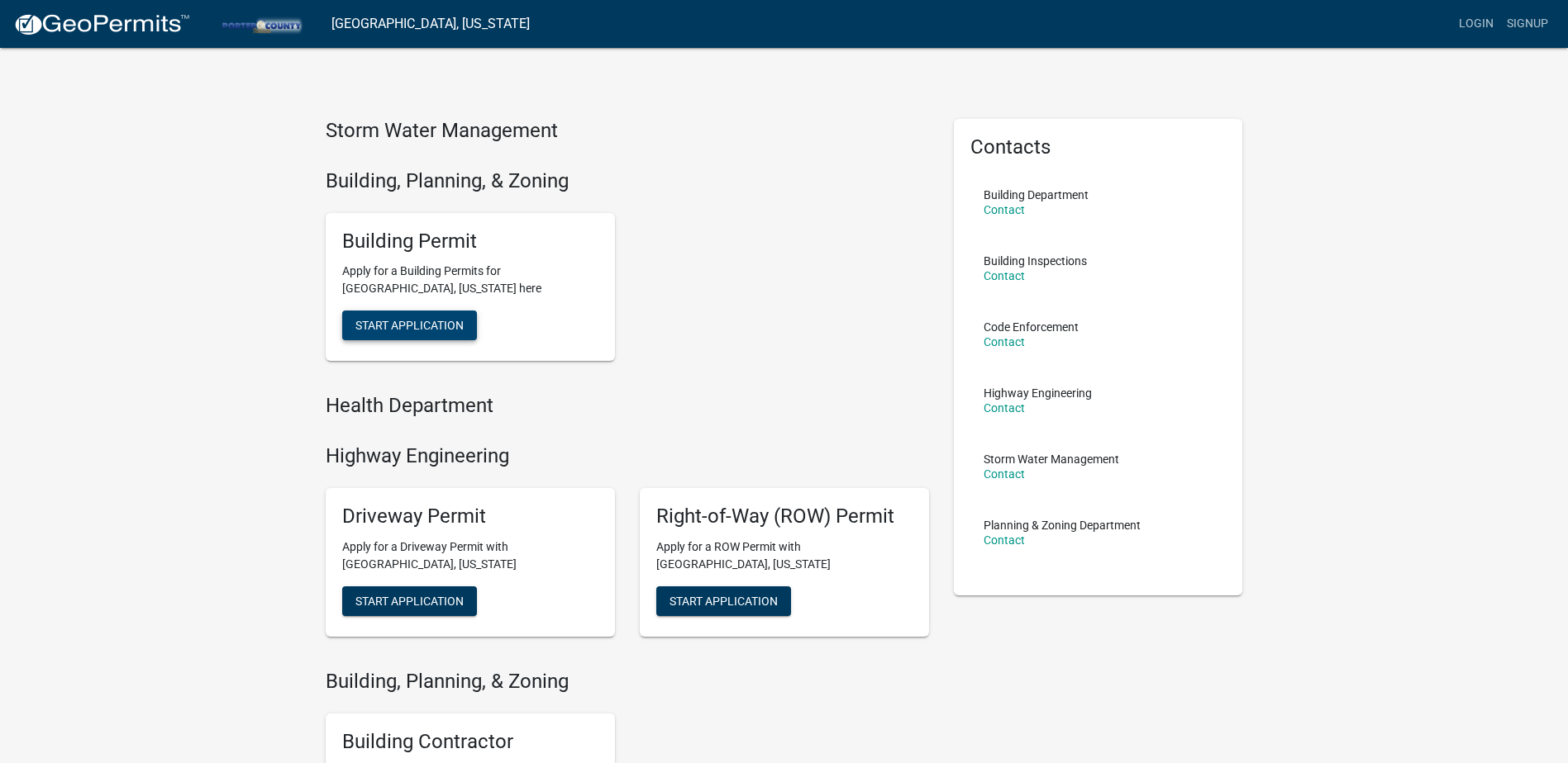
click at [403, 322] on span "Start Application" at bounding box center [409, 326] width 108 height 13
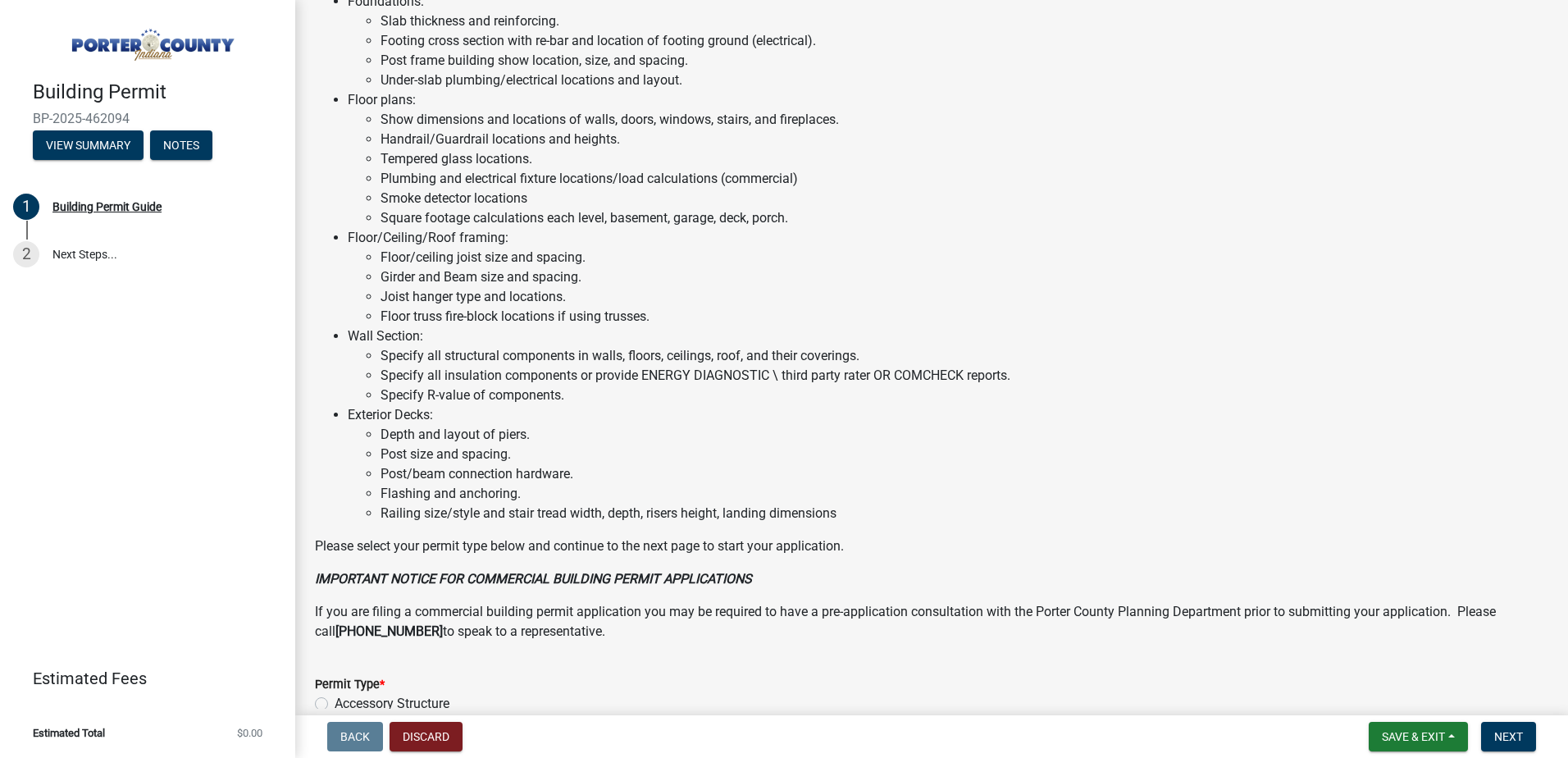
scroll to position [1097, 0]
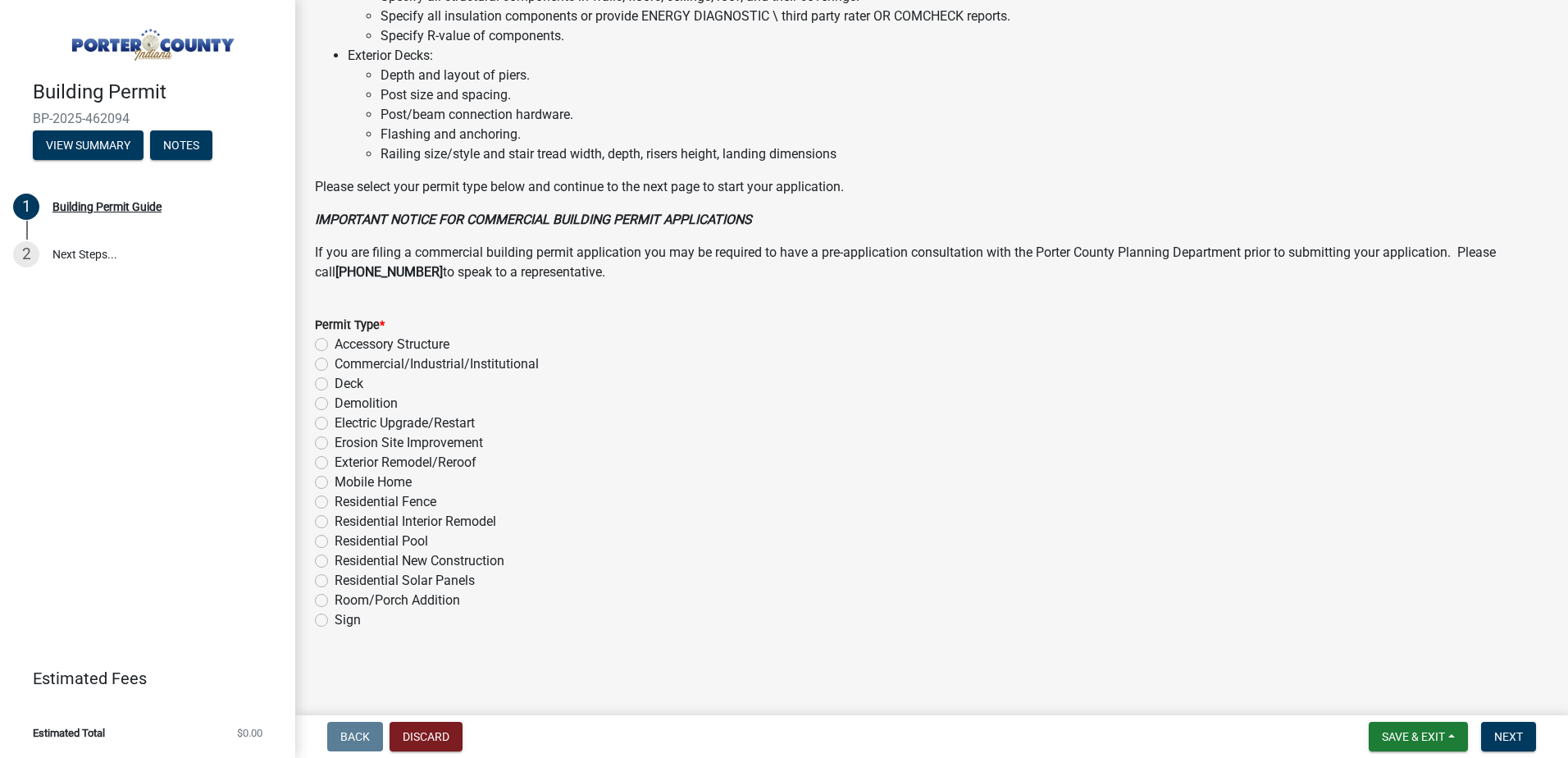
click at [334, 619] on label "Sign" at bounding box center [348, 621] width 27 height 20
click at [334, 619] on input "Sign" at bounding box center [339, 616] width 11 height 11
radio input "true"
click at [1496, 738] on span "Next" at bounding box center [1509, 737] width 29 height 13
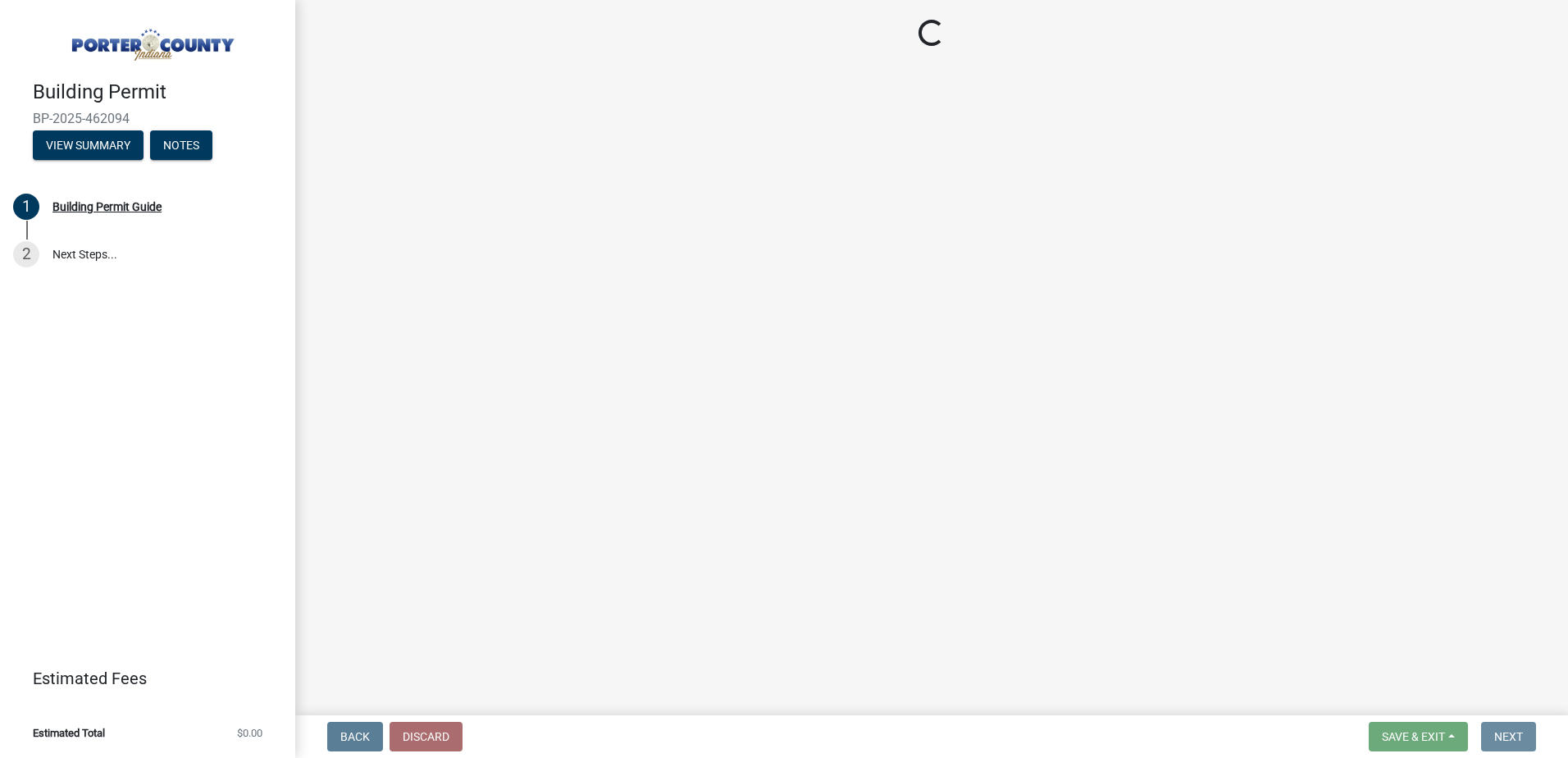
scroll to position [0, 0]
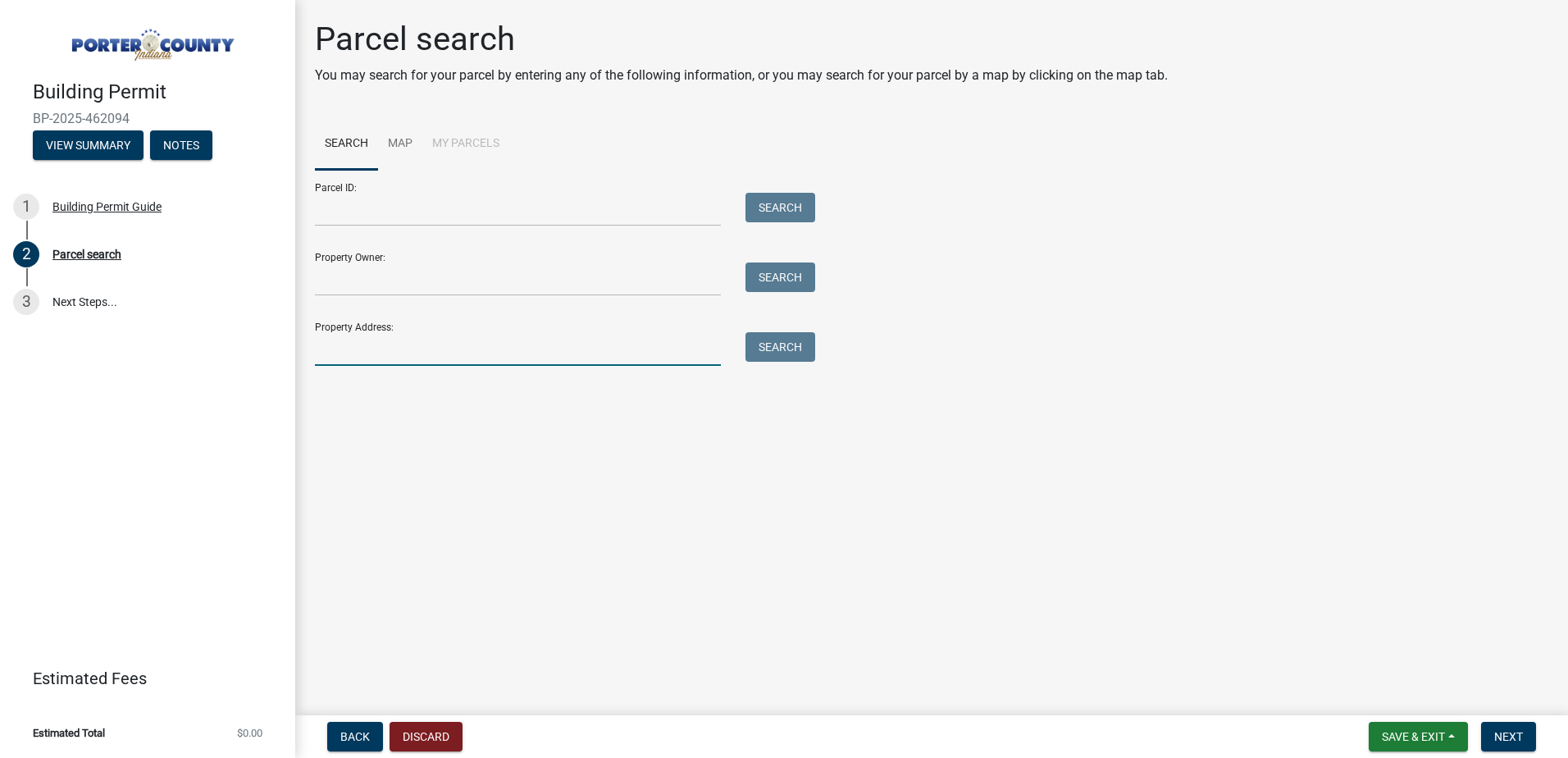
click at [386, 349] on input "Property Address:" at bounding box center [518, 349] width 406 height 33
type input "[STREET_ADDRESS]"
type input "[GEOGRAPHIC_DATA]"
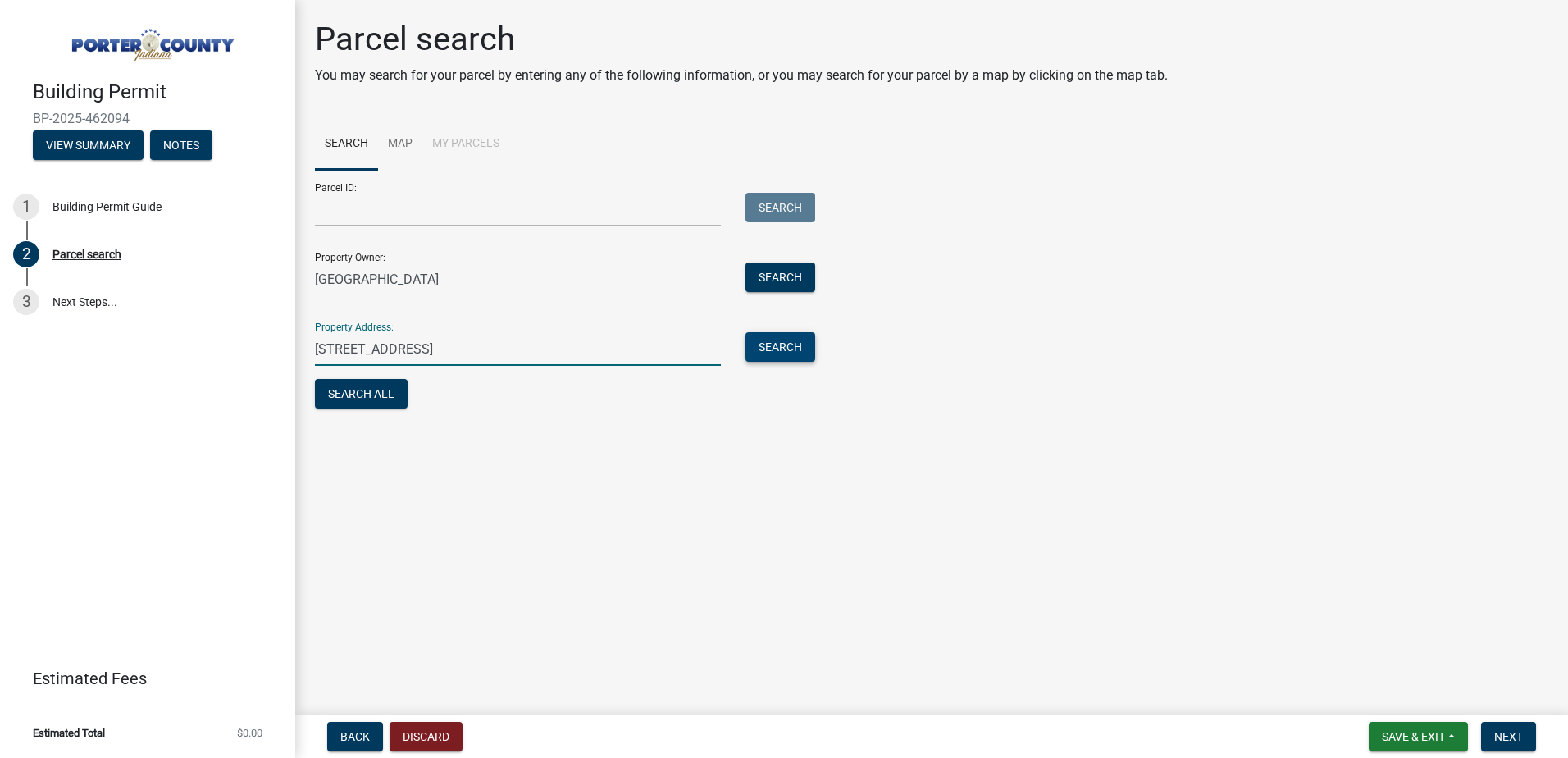
click at [792, 350] on button "Search" at bounding box center [780, 347] width 70 height 30
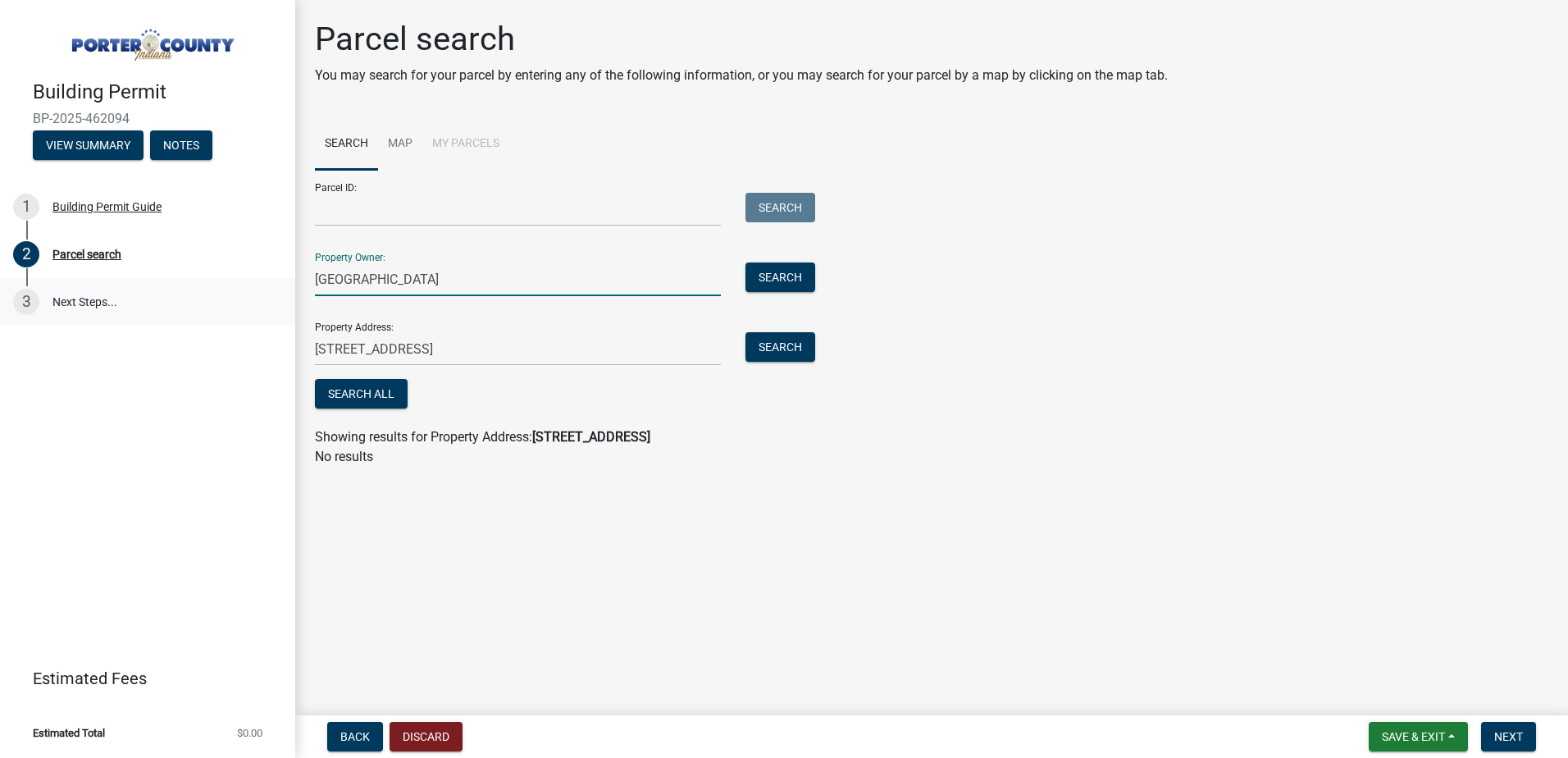
drag, startPoint x: 425, startPoint y: 290, endPoint x: 166, endPoint y: 286, distance: 259.0
click at [182, 286] on div "Building Permit BP-2025-462094 View Summary Notes 1 Building Permit Guide 2 Par…" at bounding box center [784, 379] width 1568 height 758
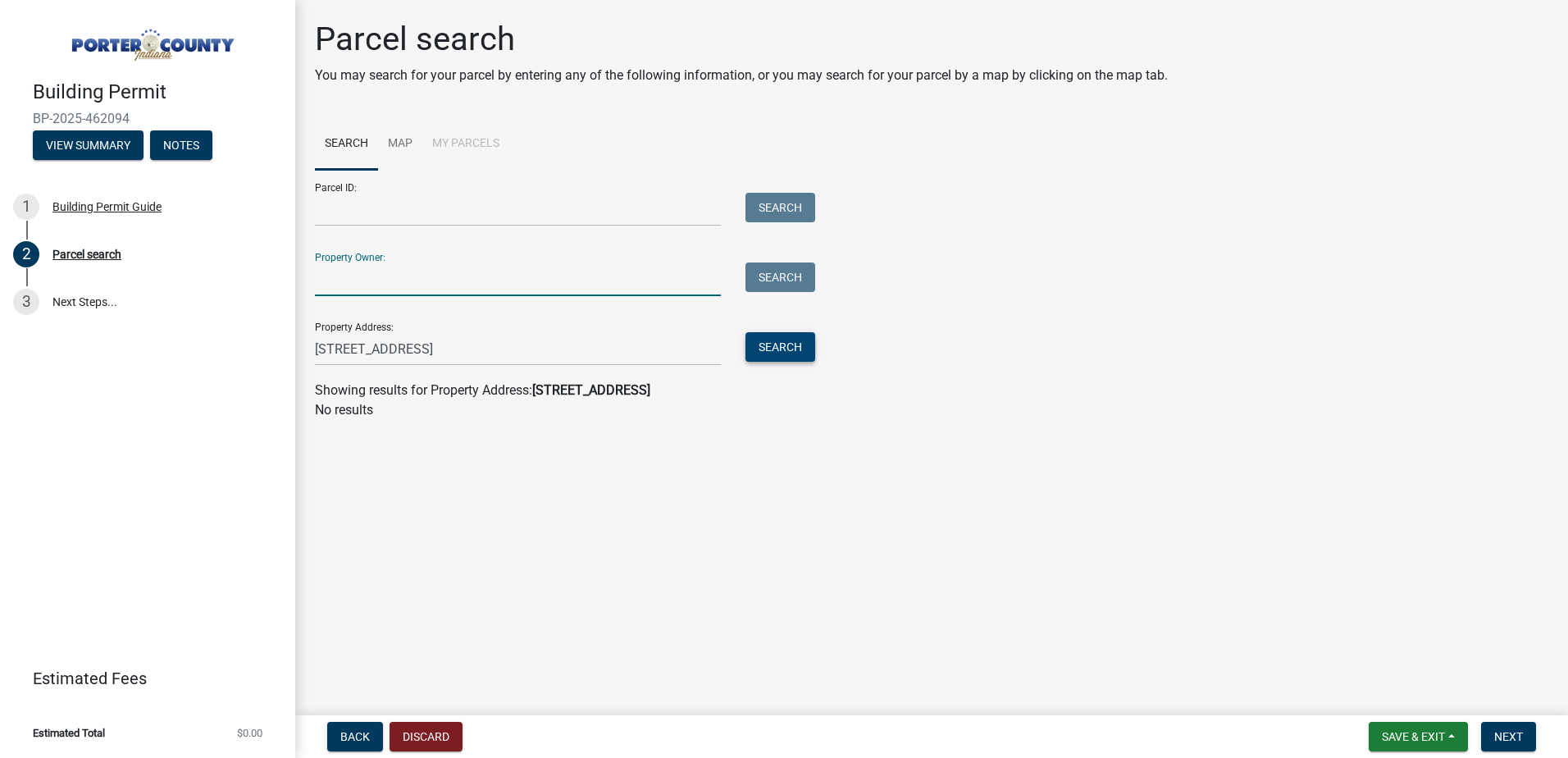
click at [786, 339] on button "Search" at bounding box center [780, 347] width 70 height 30
